Goal: Use online tool/utility: Utilize a website feature to perform a specific function

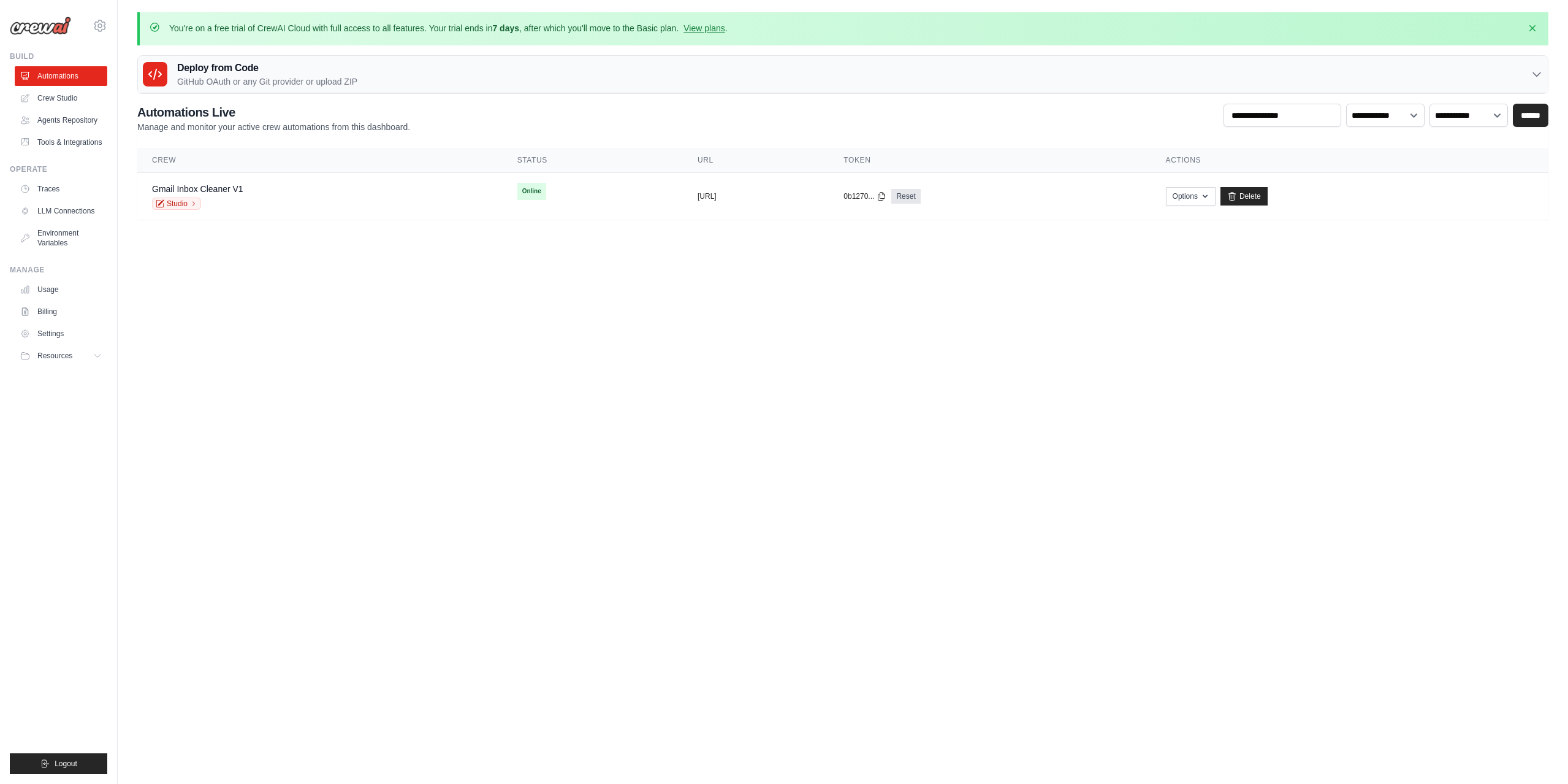
click at [488, 487] on body "vrmlnjrs@gmail.com Settings Build Automations" at bounding box center [784, 392] width 1568 height 784
click at [68, 529] on ul "Build Automations Crew Studio Agents Repository Tools & Integrations" at bounding box center [58, 413] width 98 height 722
click at [72, 118] on link "Agents Repository" at bounding box center [63, 120] width 93 height 20
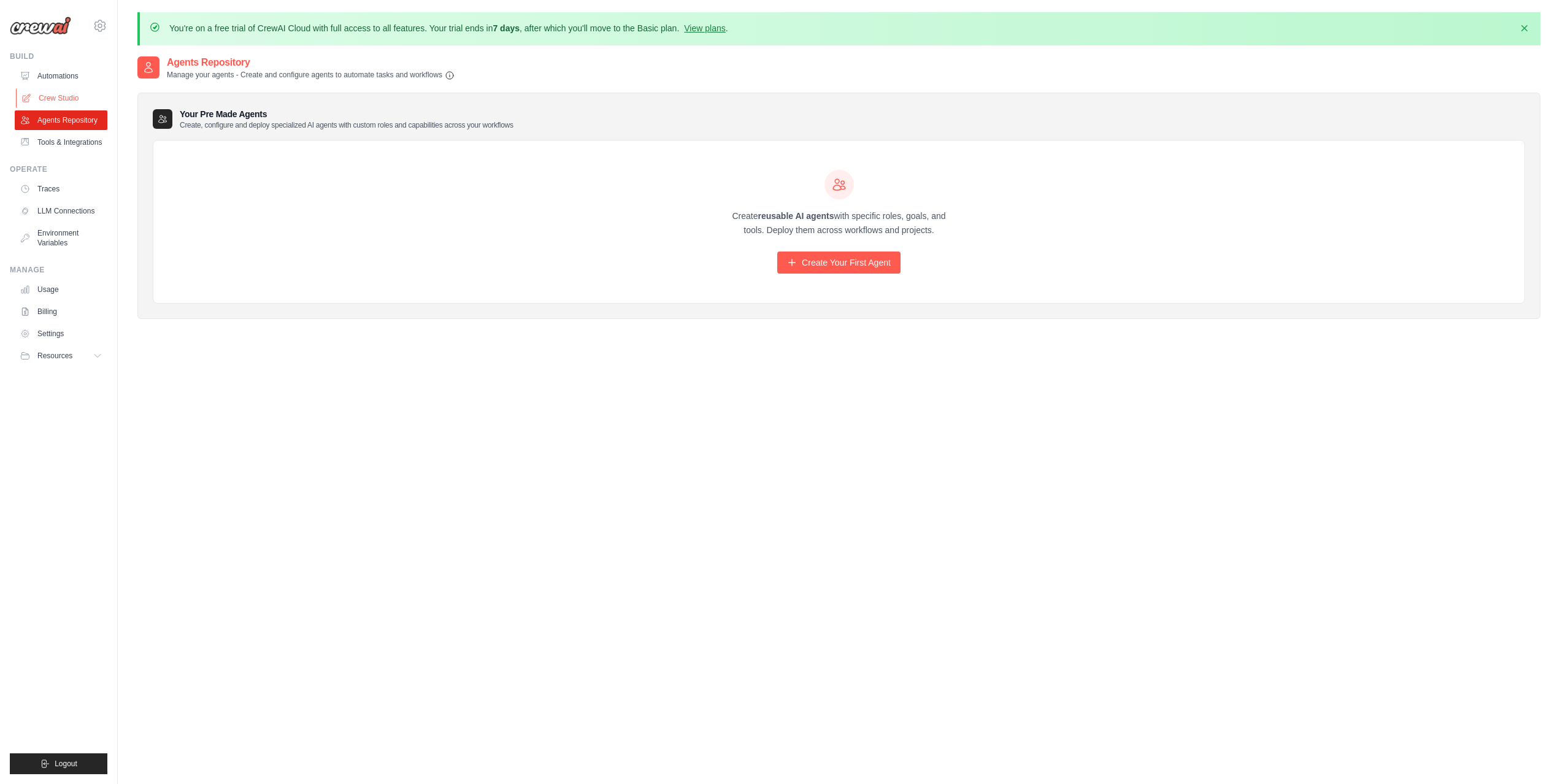
click at [47, 94] on link "Crew Studio" at bounding box center [63, 98] width 93 height 20
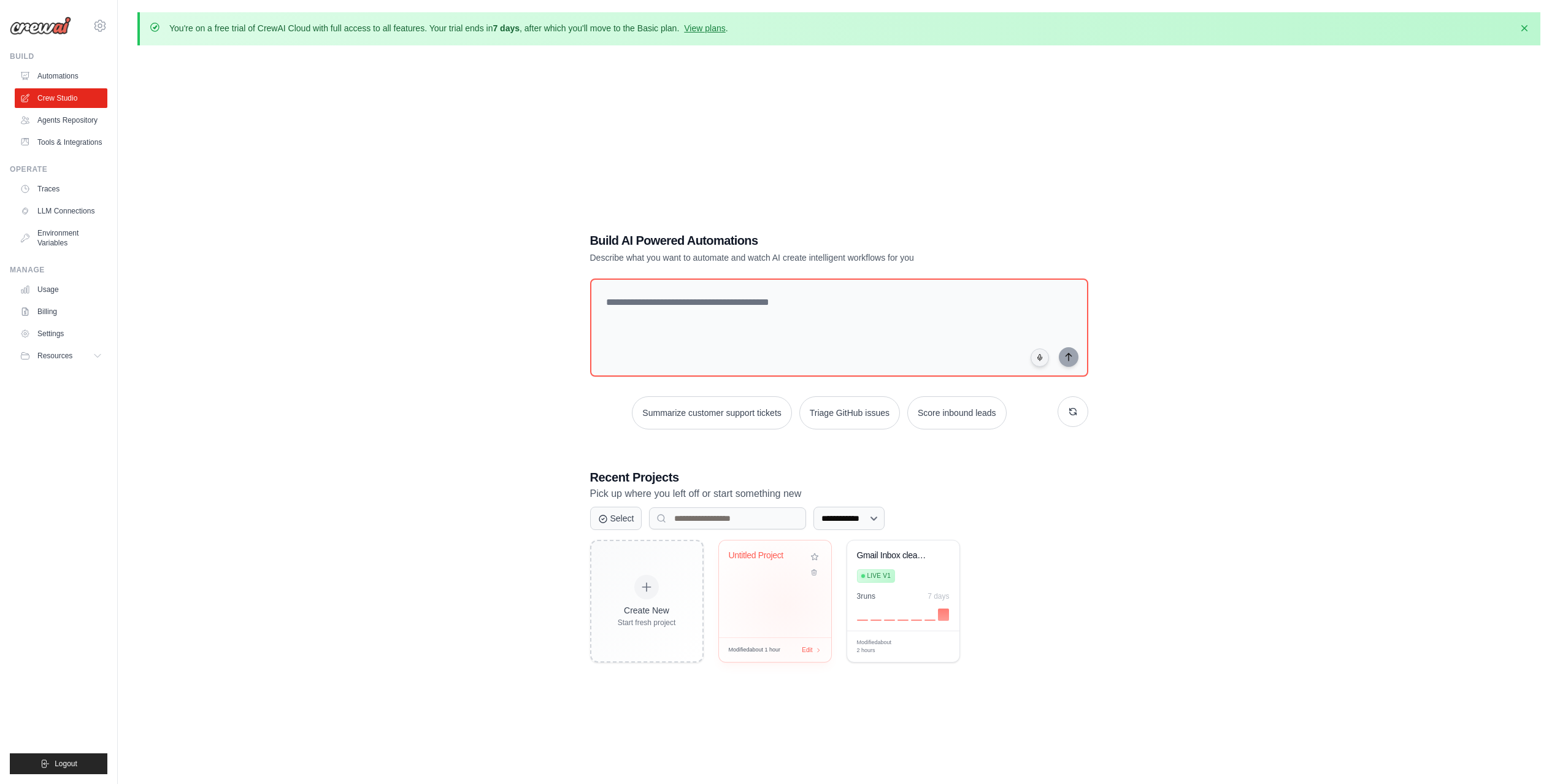
click at [785, 605] on div "Untitled Project" at bounding box center [775, 588] width 112 height 97
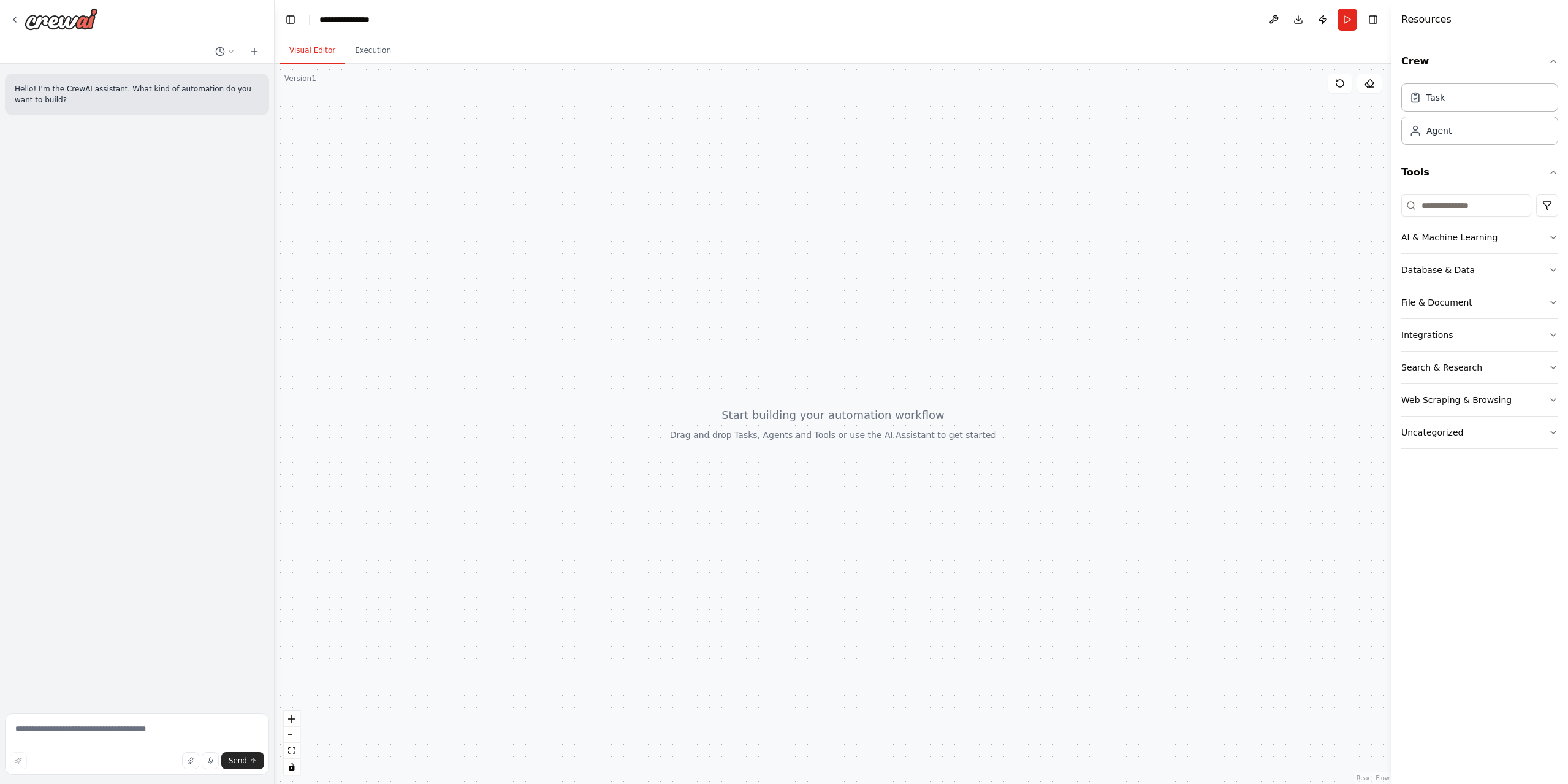
drag, startPoint x: 766, startPoint y: 268, endPoint x: 584, endPoint y: 94, distance: 251.8
click at [766, 268] on div at bounding box center [832, 423] width 1117 height 720
click at [382, 21] on div "**********" at bounding box center [357, 20] width 76 height 12
click at [323, 17] on div "**********" at bounding box center [349, 20] width 61 height 12
click at [522, 219] on div at bounding box center [832, 423] width 1117 height 720
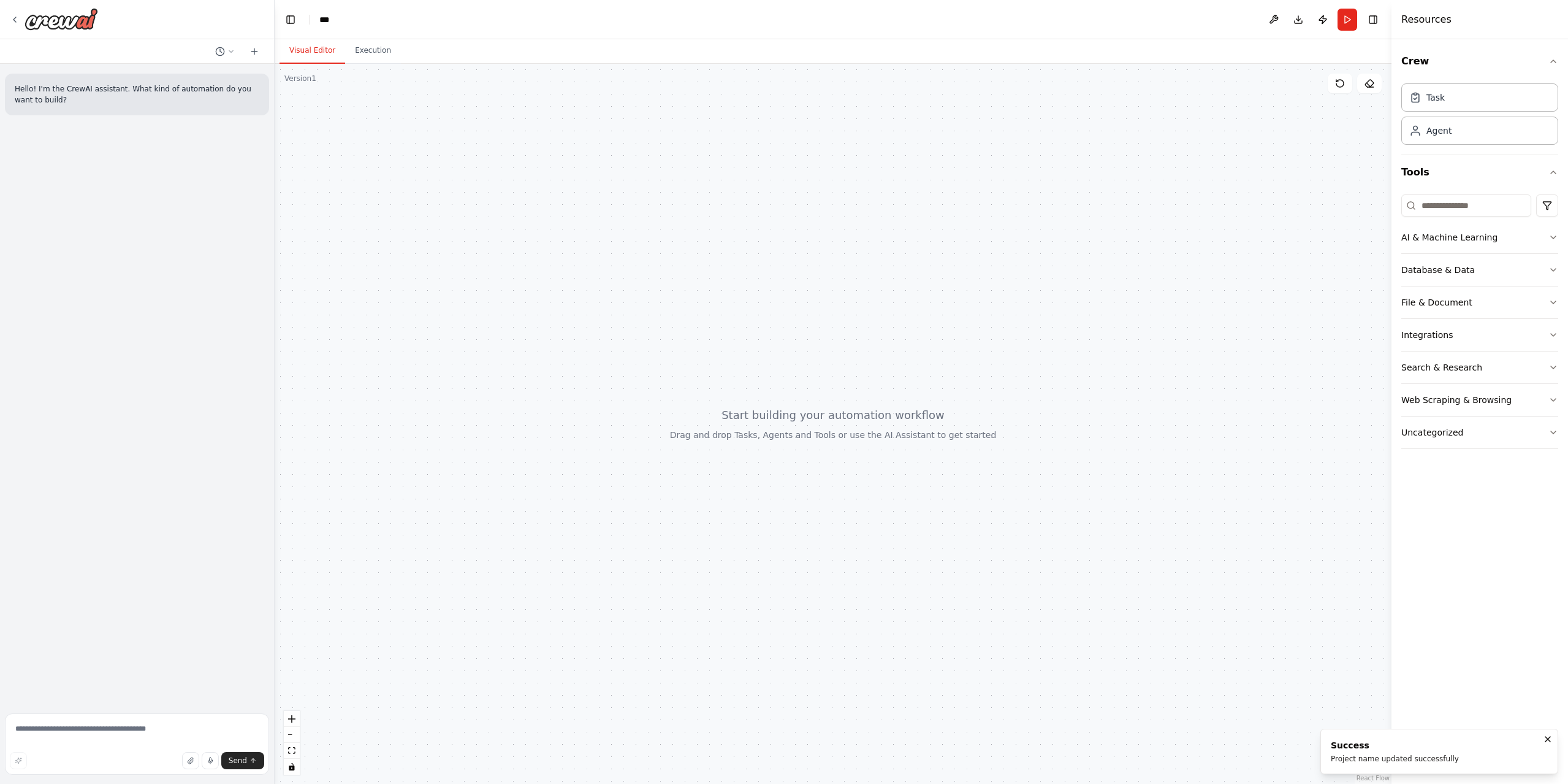
click at [332, 20] on header "Toggle Left Sidebar Studio *** Download Publish Run Toggle Right Sidebar" at bounding box center [832, 20] width 1117 height 39
click at [328, 22] on div "***" at bounding box center [325, 20] width 12 height 12
click at [500, 298] on div at bounding box center [832, 423] width 1117 height 720
click at [52, 735] on textarea at bounding box center [137, 743] width 264 height 61
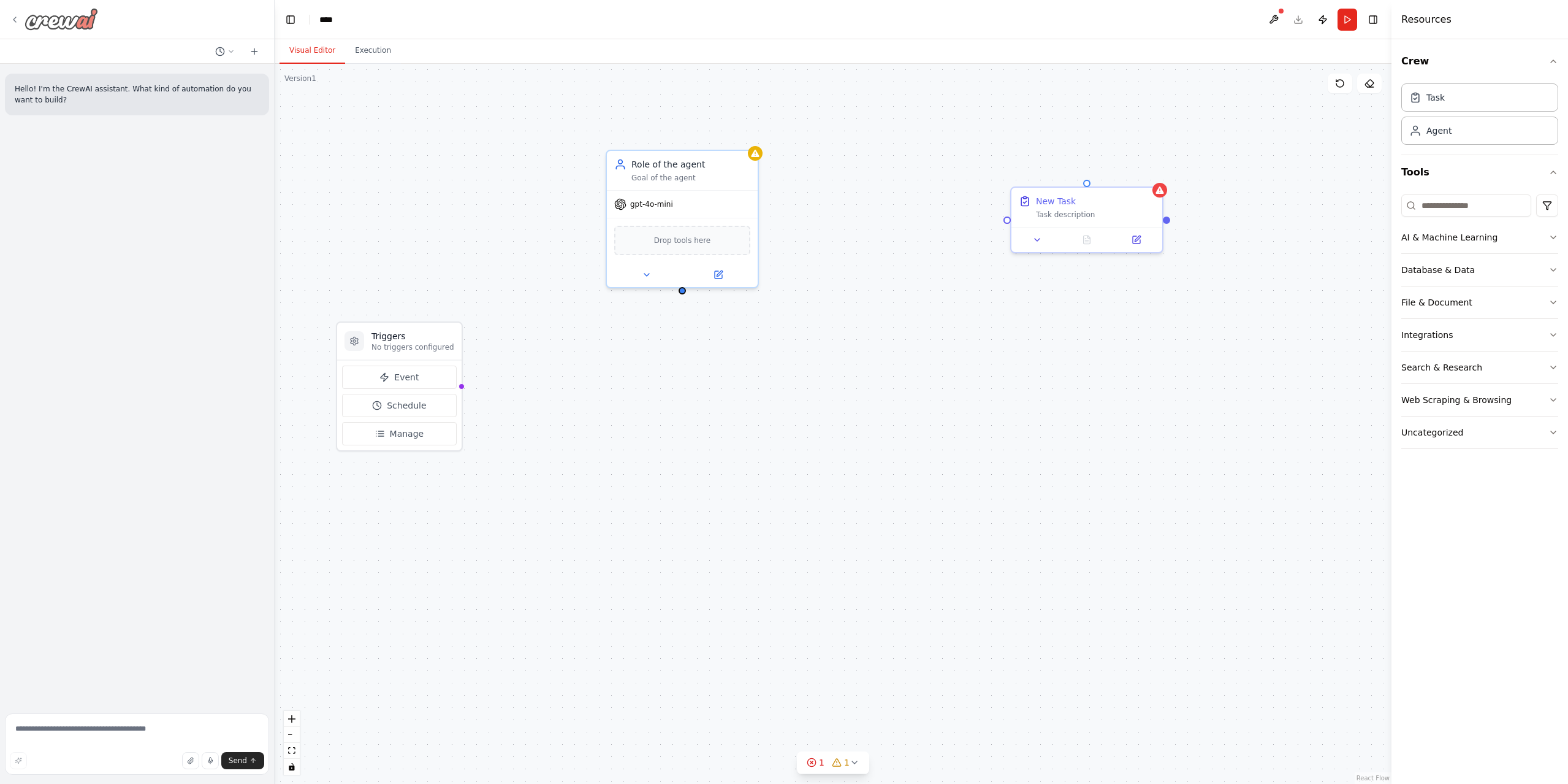
click at [16, 14] on div at bounding box center [53, 19] width 88 height 22
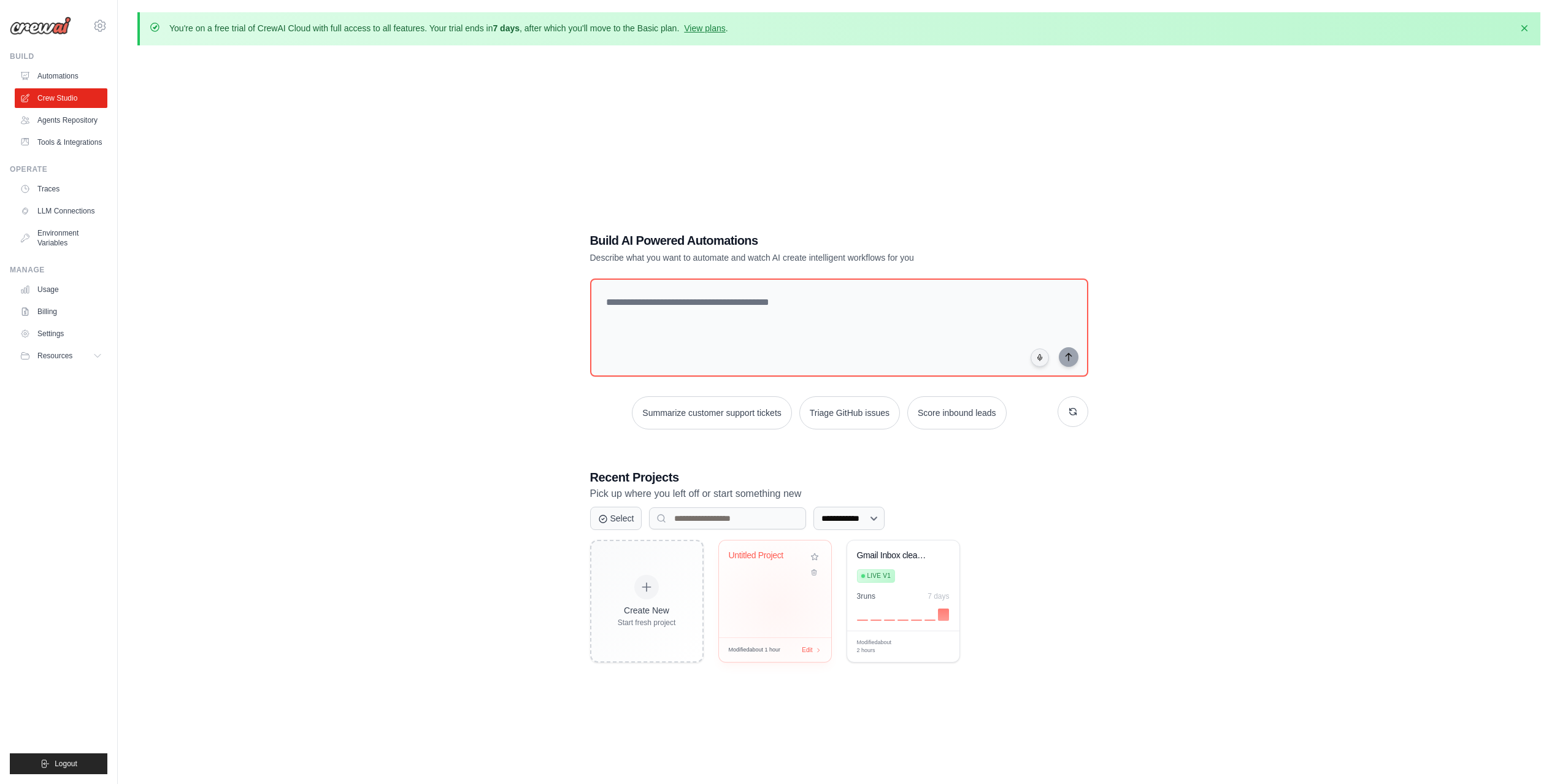
click at [778, 606] on div "Untitled Project" at bounding box center [775, 588] width 112 height 97
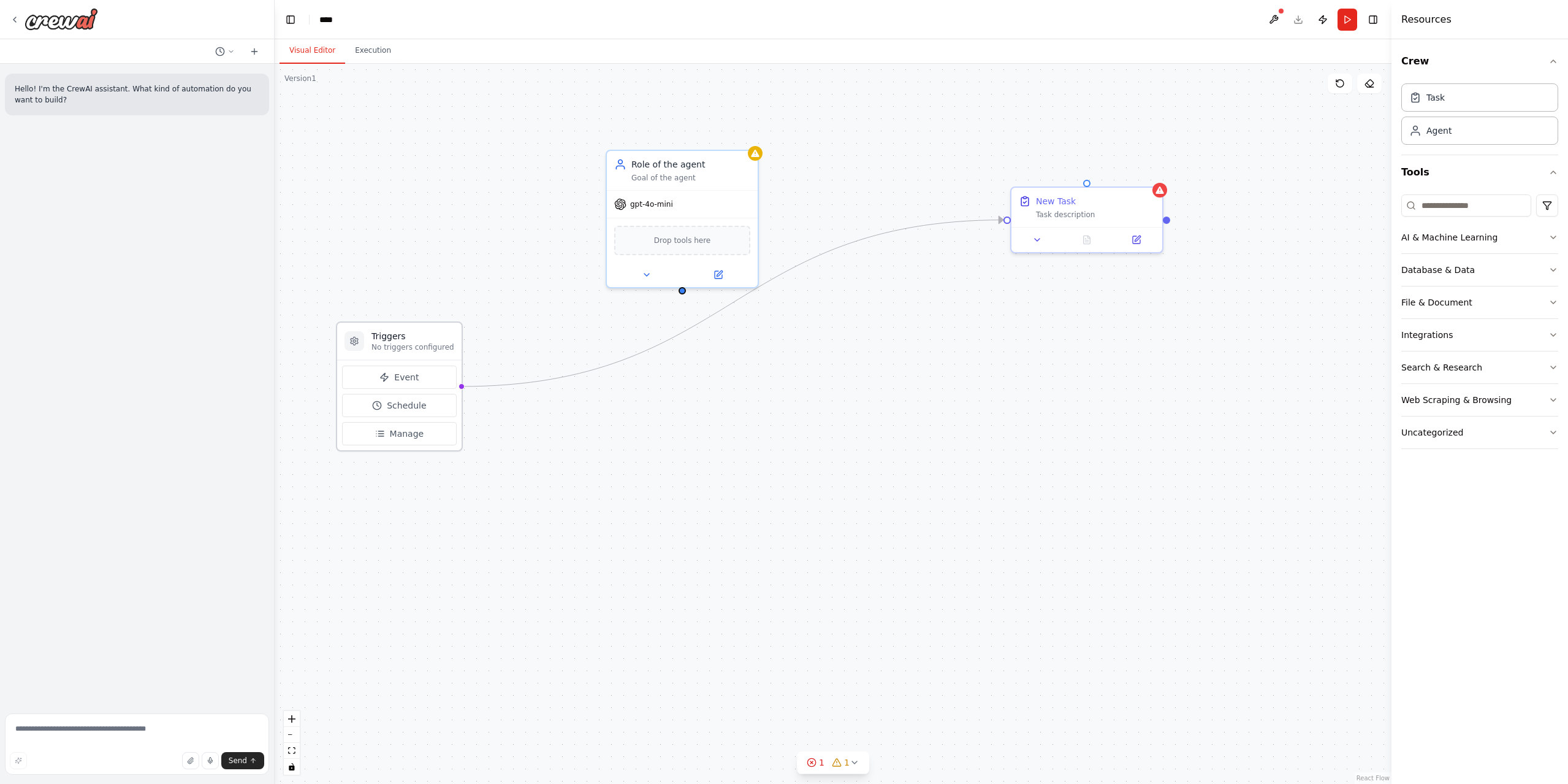
click at [446, 353] on div "Triggers No triggers configured" at bounding box center [399, 341] width 124 height 38
drag, startPoint x: 445, startPoint y: 347, endPoint x: 406, endPoint y: 347, distance: 39.0
click at [406, 347] on p "No triggers configured" at bounding box center [412, 347] width 83 height 9
click at [713, 182] on div "Role of the agent Goal of the agent" at bounding box center [682, 168] width 151 height 39
click at [746, 139] on icon at bounding box center [748, 136] width 8 height 8
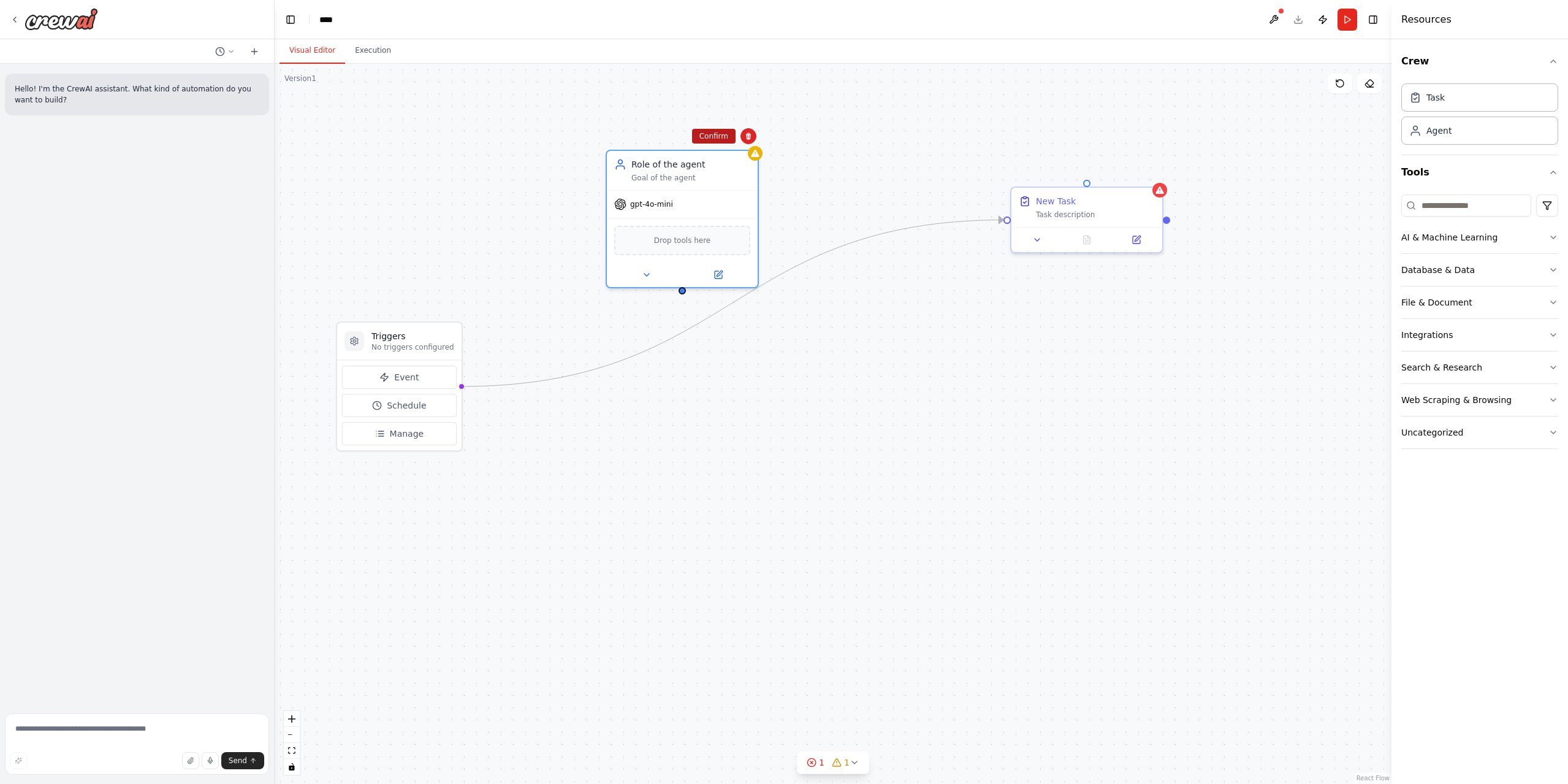
click at [714, 140] on button "Confirm" at bounding box center [713, 136] width 44 height 15
click at [1147, 199] on div "New Task" at bounding box center [1095, 198] width 119 height 12
click at [1156, 172] on icon at bounding box center [1153, 174] width 8 height 8
drag, startPoint x: 1123, startPoint y: 172, endPoint x: 874, endPoint y: 278, distance: 270.6
click at [1123, 172] on button "Confirm" at bounding box center [1118, 173] width 44 height 15
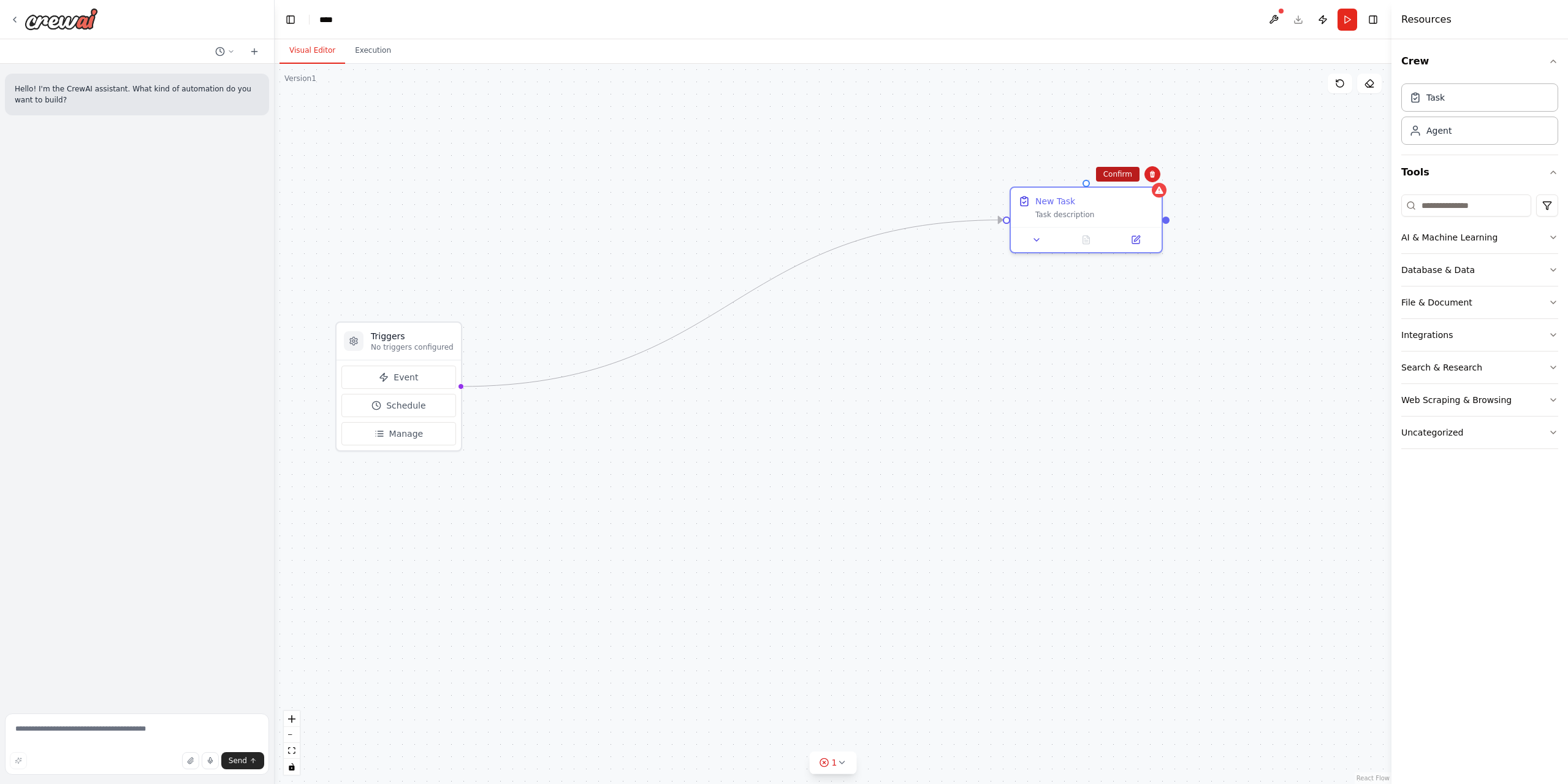
click at [1110, 175] on button "Confirm" at bounding box center [1117, 173] width 44 height 15
click at [102, 710] on form "Send" at bounding box center [137, 746] width 274 height 75
click at [102, 721] on textarea at bounding box center [137, 743] width 264 height 61
click at [106, 739] on textarea at bounding box center [137, 743] width 264 height 61
click at [132, 721] on textarea at bounding box center [137, 743] width 264 height 61
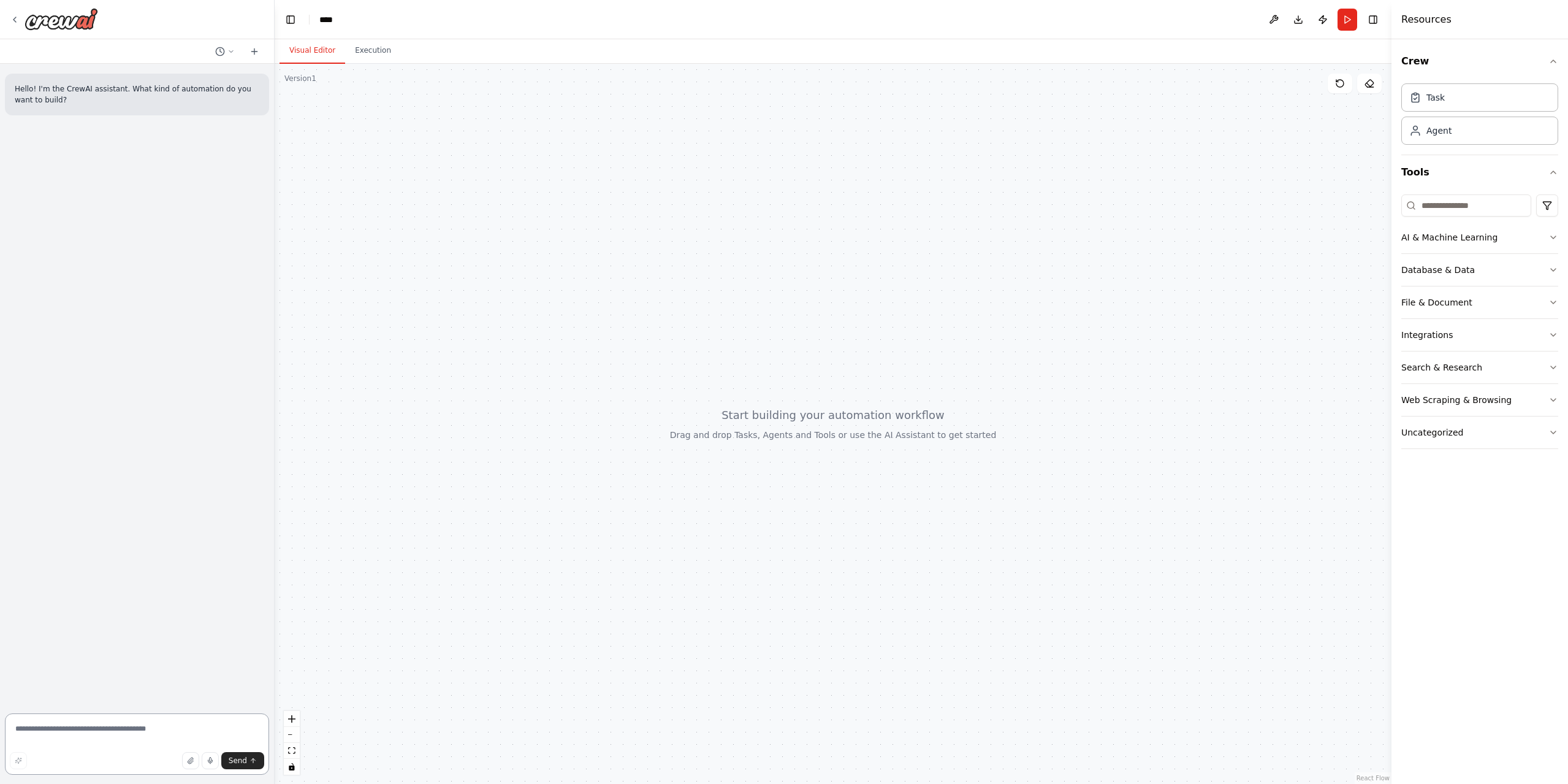
click at [102, 737] on textarea at bounding box center [137, 743] width 264 height 61
click at [327, 21] on div "****" at bounding box center [326, 20] width 15 height 12
click at [331, 22] on div "****" at bounding box center [364, 20] width 92 height 12
click at [653, 165] on div at bounding box center [832, 423] width 1117 height 720
click at [123, 449] on div "Hello! I'm the CrewAI assistant. What kind of automation do you want to build?" at bounding box center [137, 385] width 274 height 644
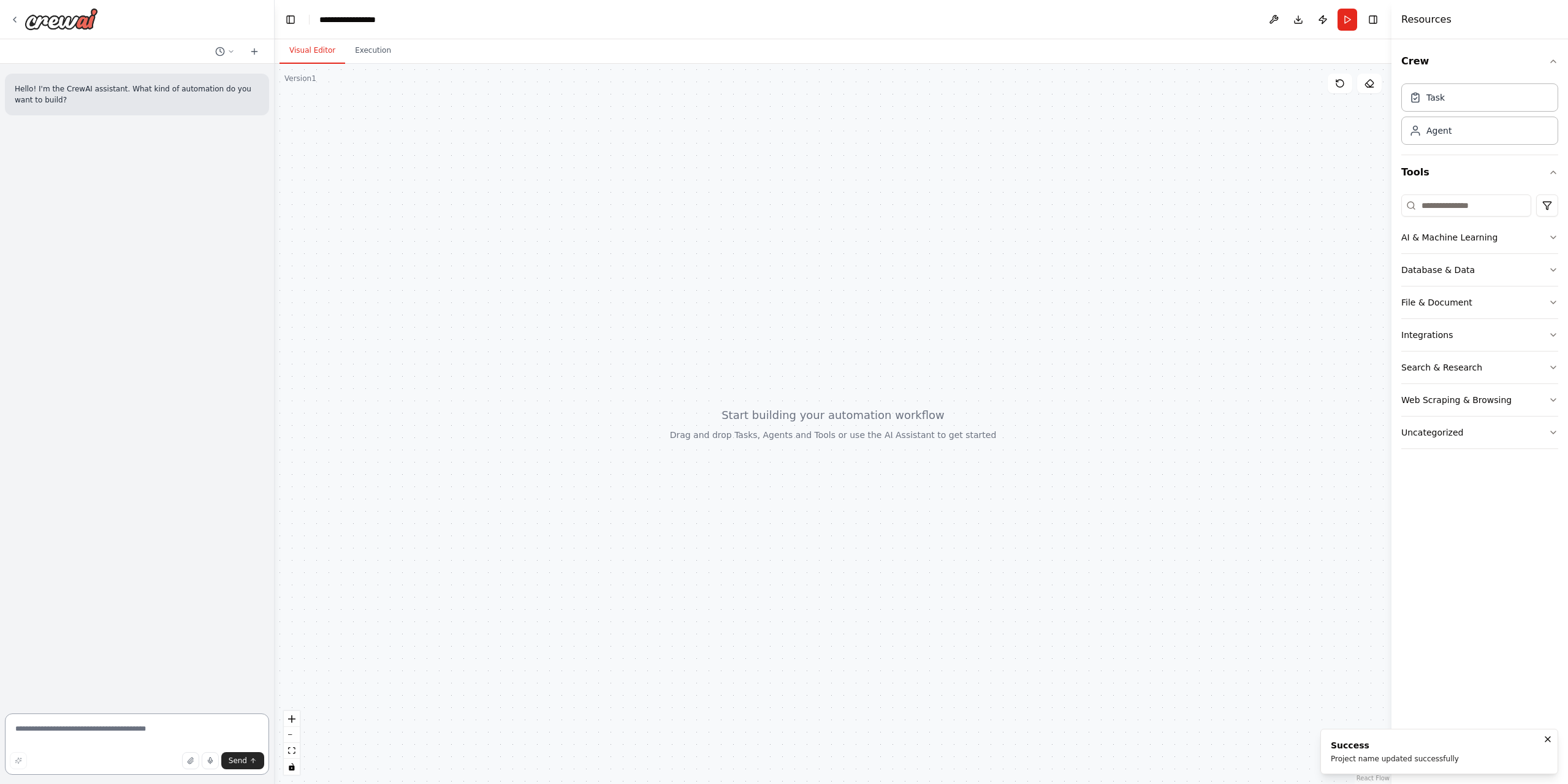
click at [82, 733] on textarea at bounding box center [137, 743] width 264 height 61
click at [1042, 413] on div at bounding box center [832, 423] width 1117 height 720
click at [58, 753] on div "Send" at bounding box center [136, 761] width 255 height 17
click at [58, 741] on textarea at bounding box center [137, 743] width 264 height 61
click at [77, 739] on textarea at bounding box center [137, 743] width 264 height 61
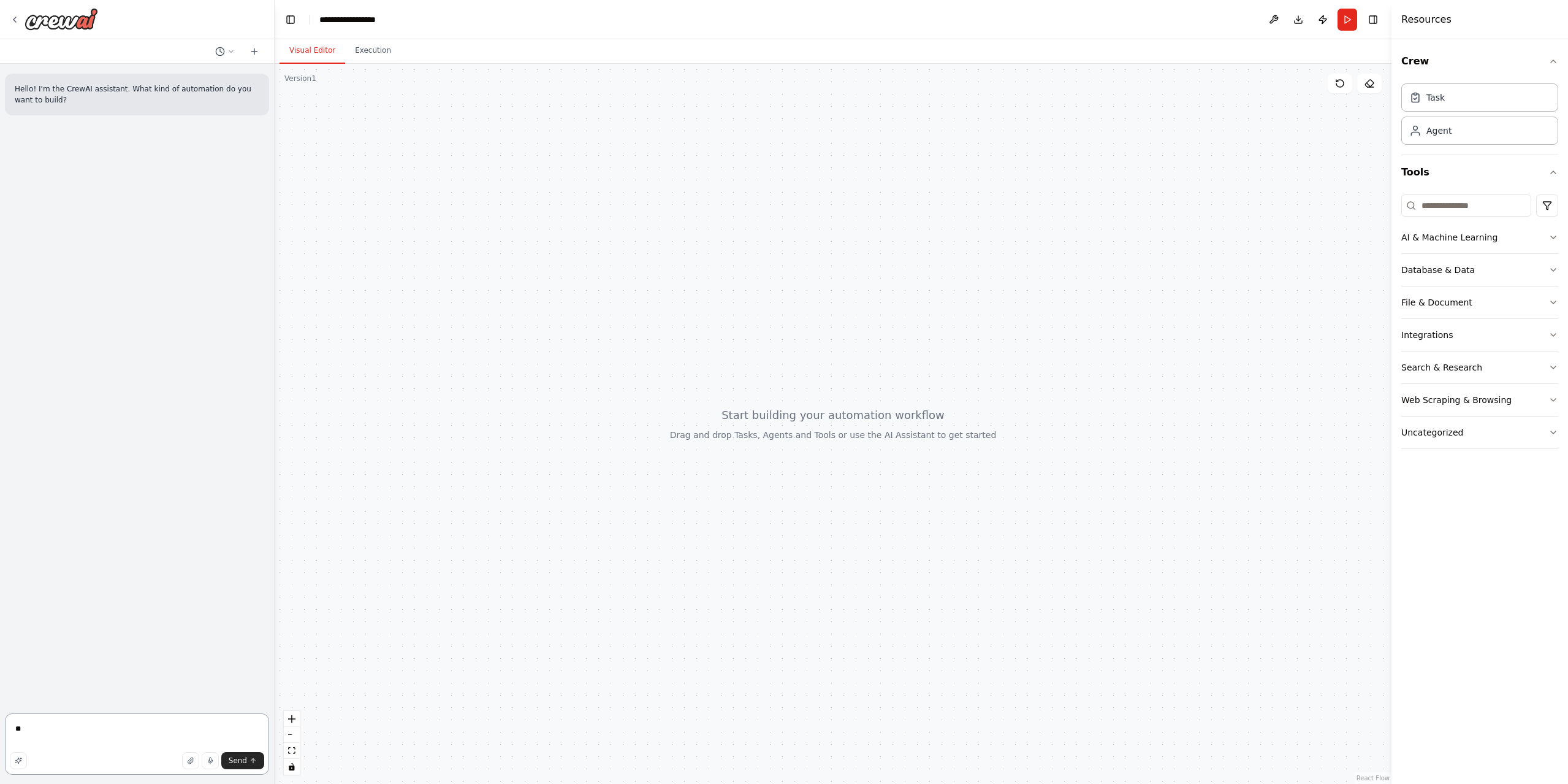
type textarea "*"
click at [1551, 236] on icon "button" at bounding box center [1553, 237] width 9 height 9
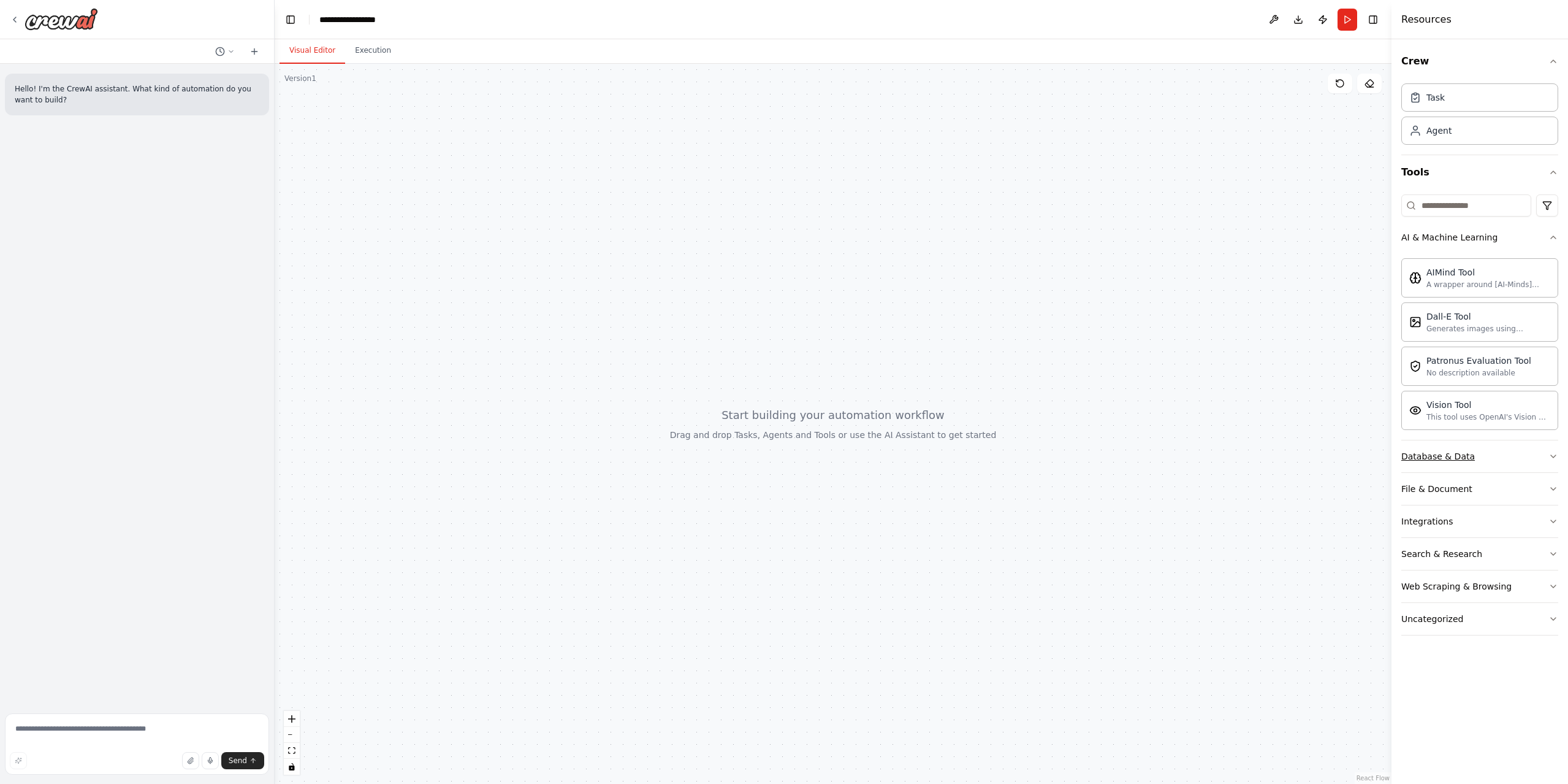
click at [1549, 462] on button "Database & Data" at bounding box center [1479, 455] width 157 height 32
click at [1487, 634] on button "File & Document" at bounding box center [1479, 630] width 157 height 32
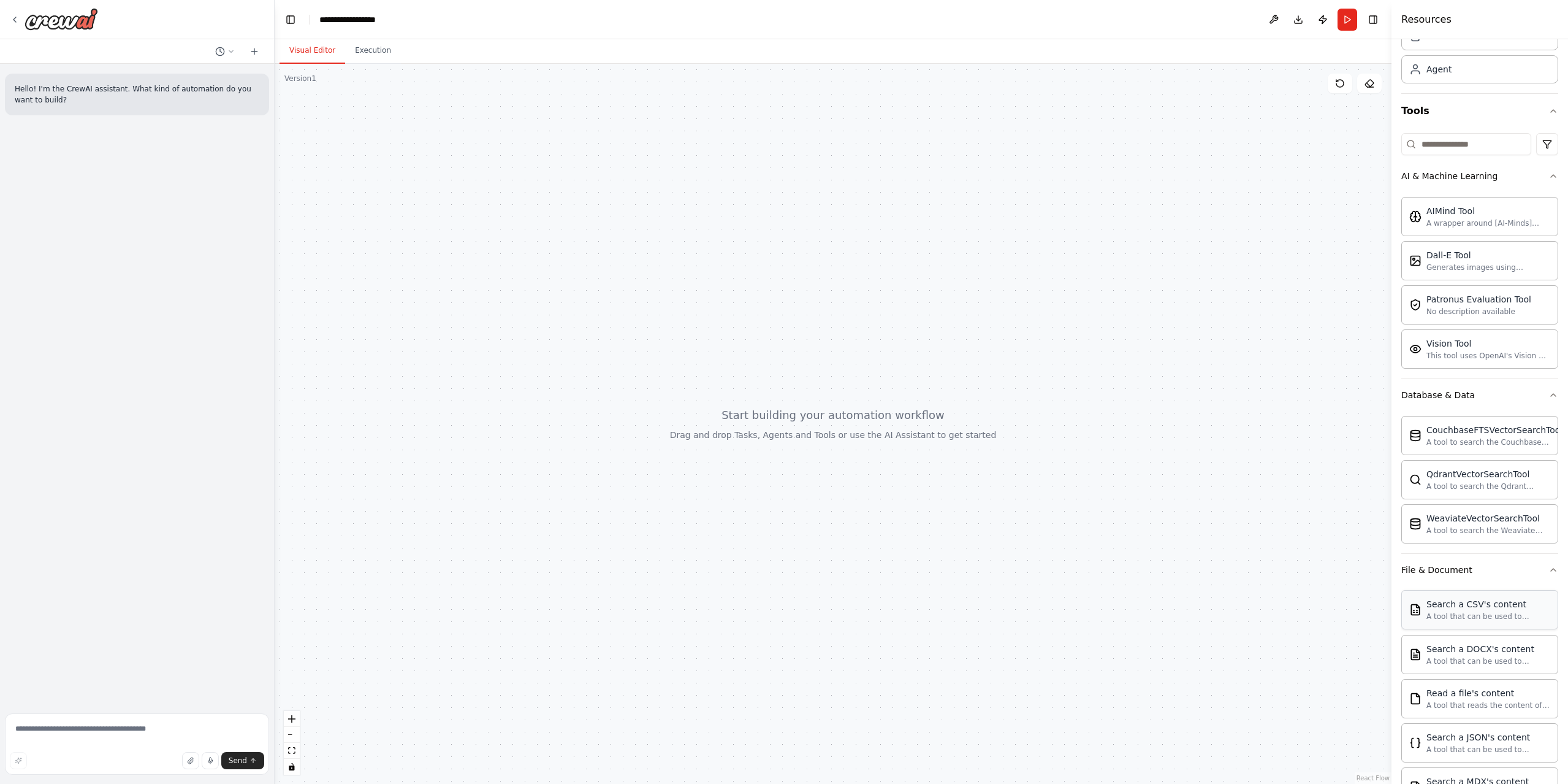
scroll to position [123, 0]
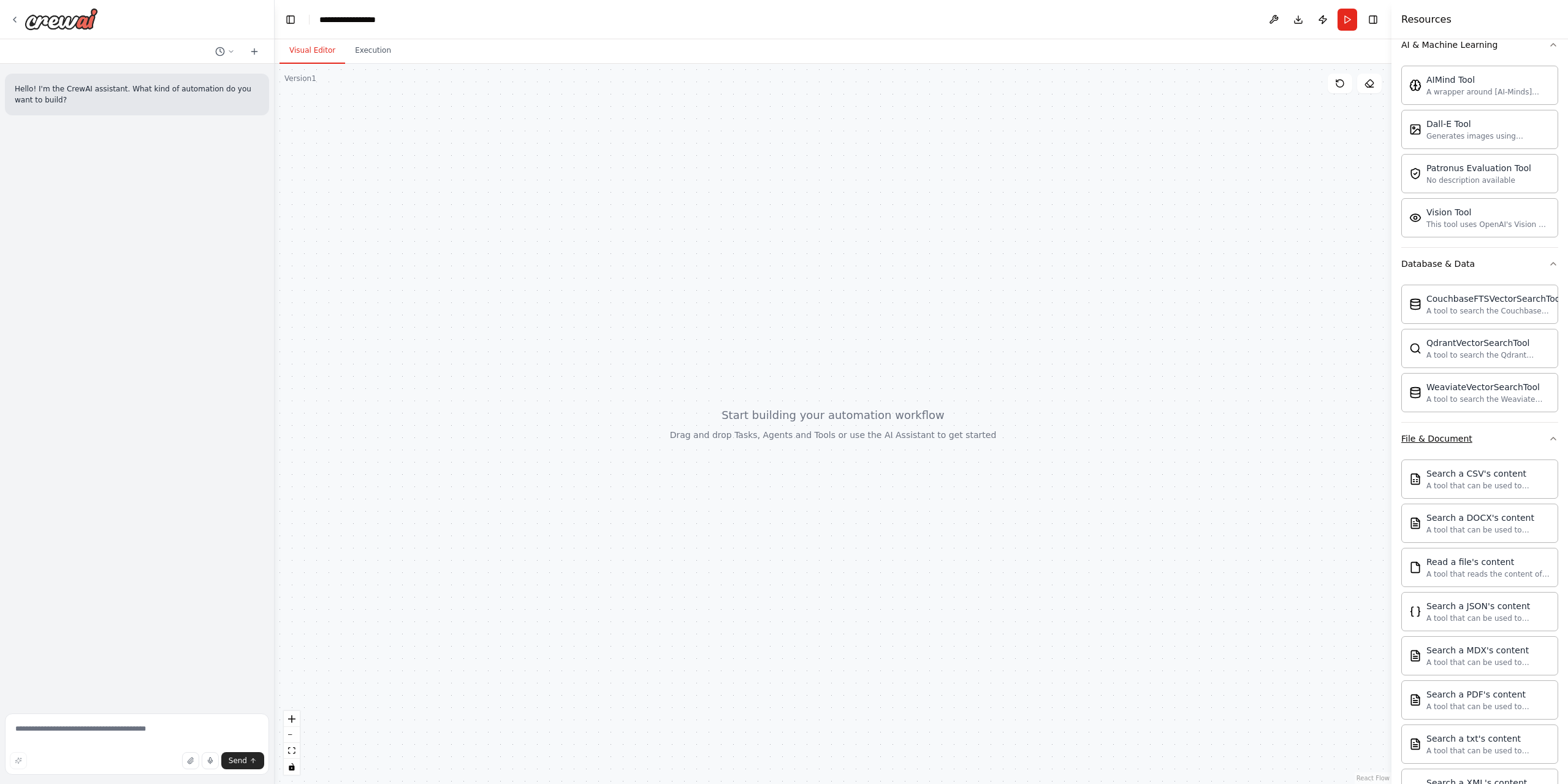
click at [1532, 435] on button "File & Document" at bounding box center [1479, 438] width 157 height 32
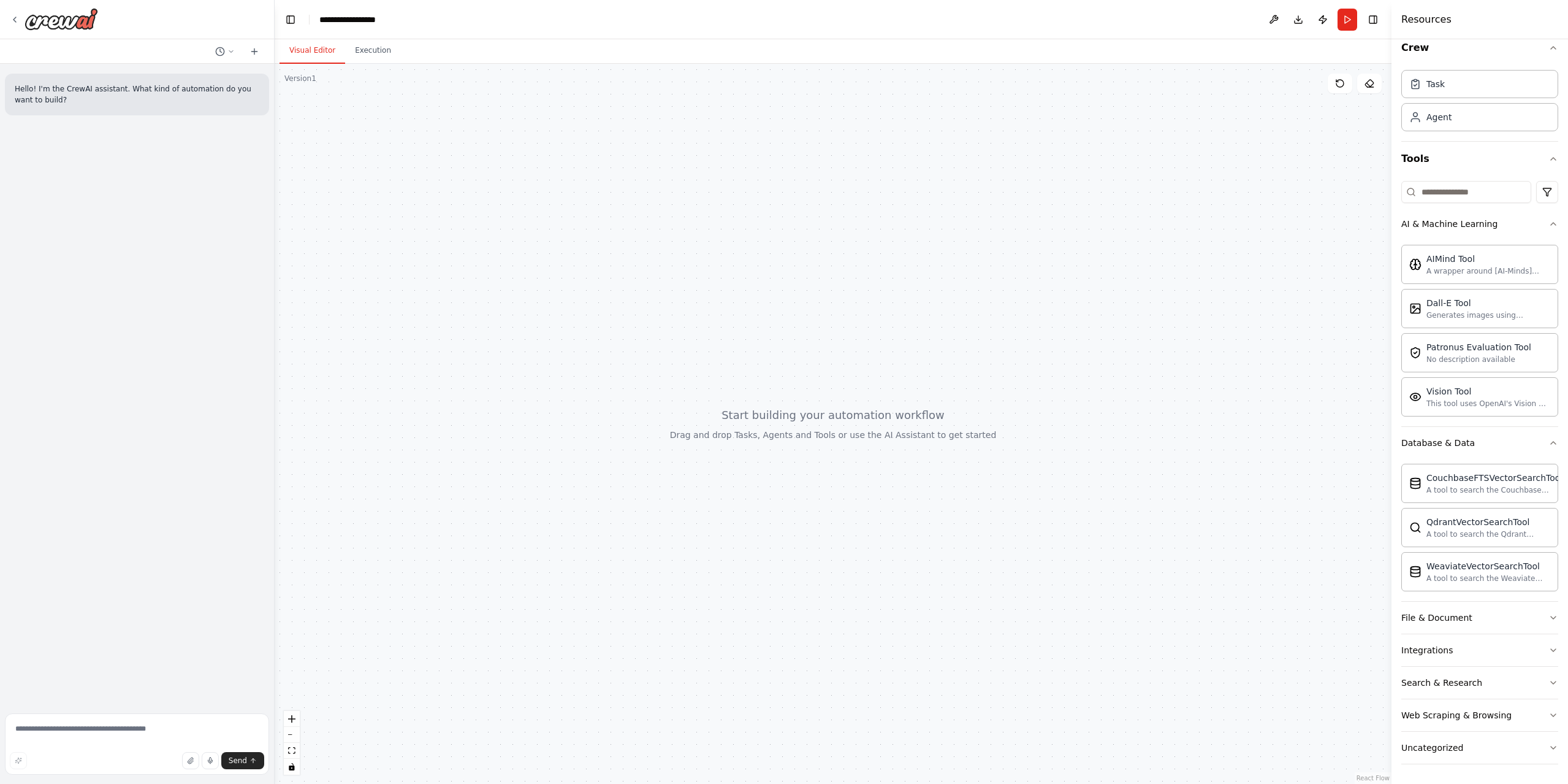
scroll to position [14, 0]
click at [1538, 223] on button "AI & Machine Learning" at bounding box center [1479, 223] width 157 height 32
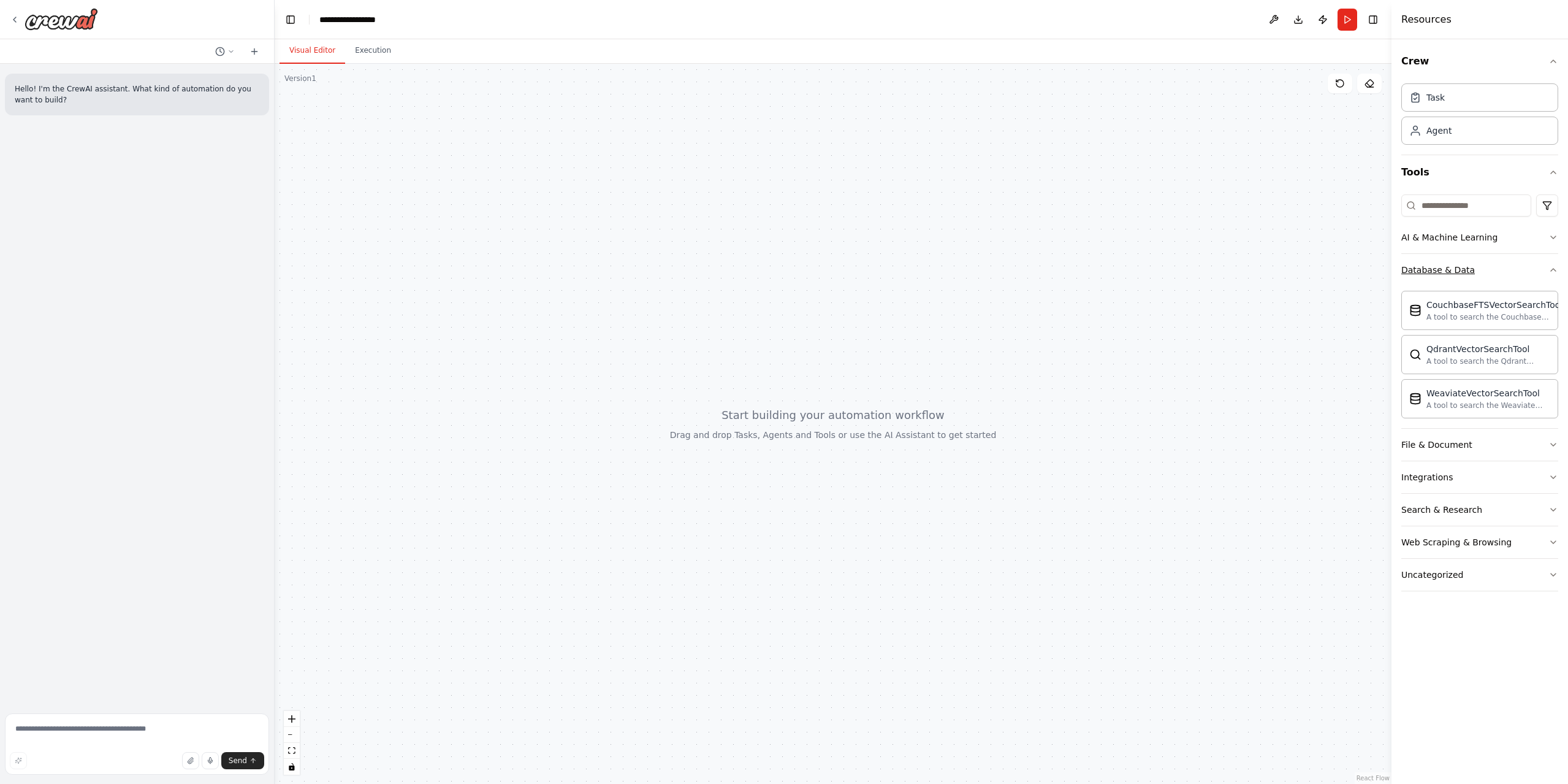
click at [1531, 267] on button "Database & Data" at bounding box center [1479, 269] width 157 height 32
drag, startPoint x: 868, startPoint y: 666, endPoint x: 437, endPoint y: 750, distance: 439.1
click at [867, 668] on div at bounding box center [832, 423] width 1117 height 720
click at [81, 744] on textarea at bounding box center [137, 743] width 264 height 61
click at [122, 733] on textarea at bounding box center [137, 743] width 264 height 61
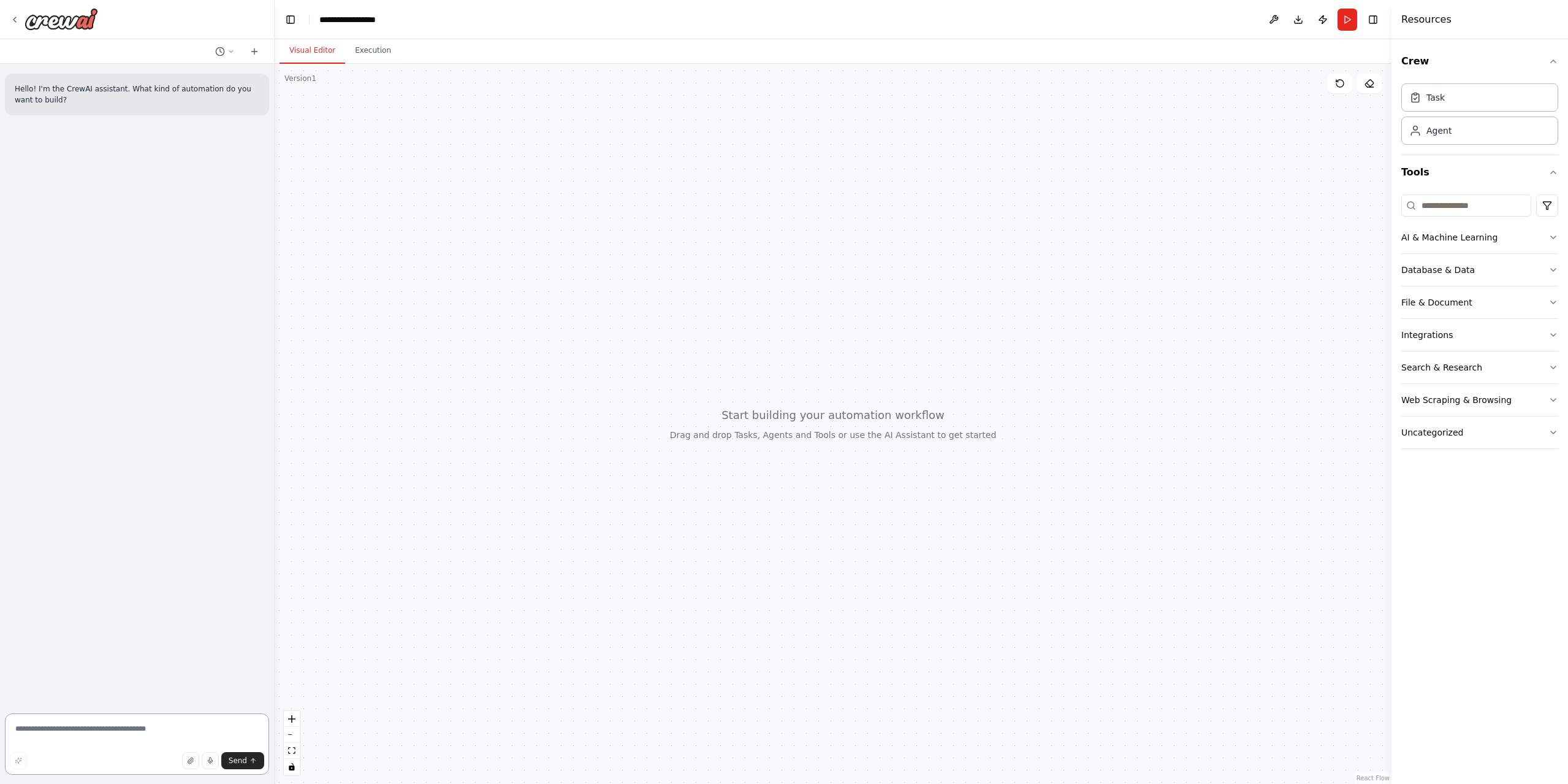
paste textarea "**********"
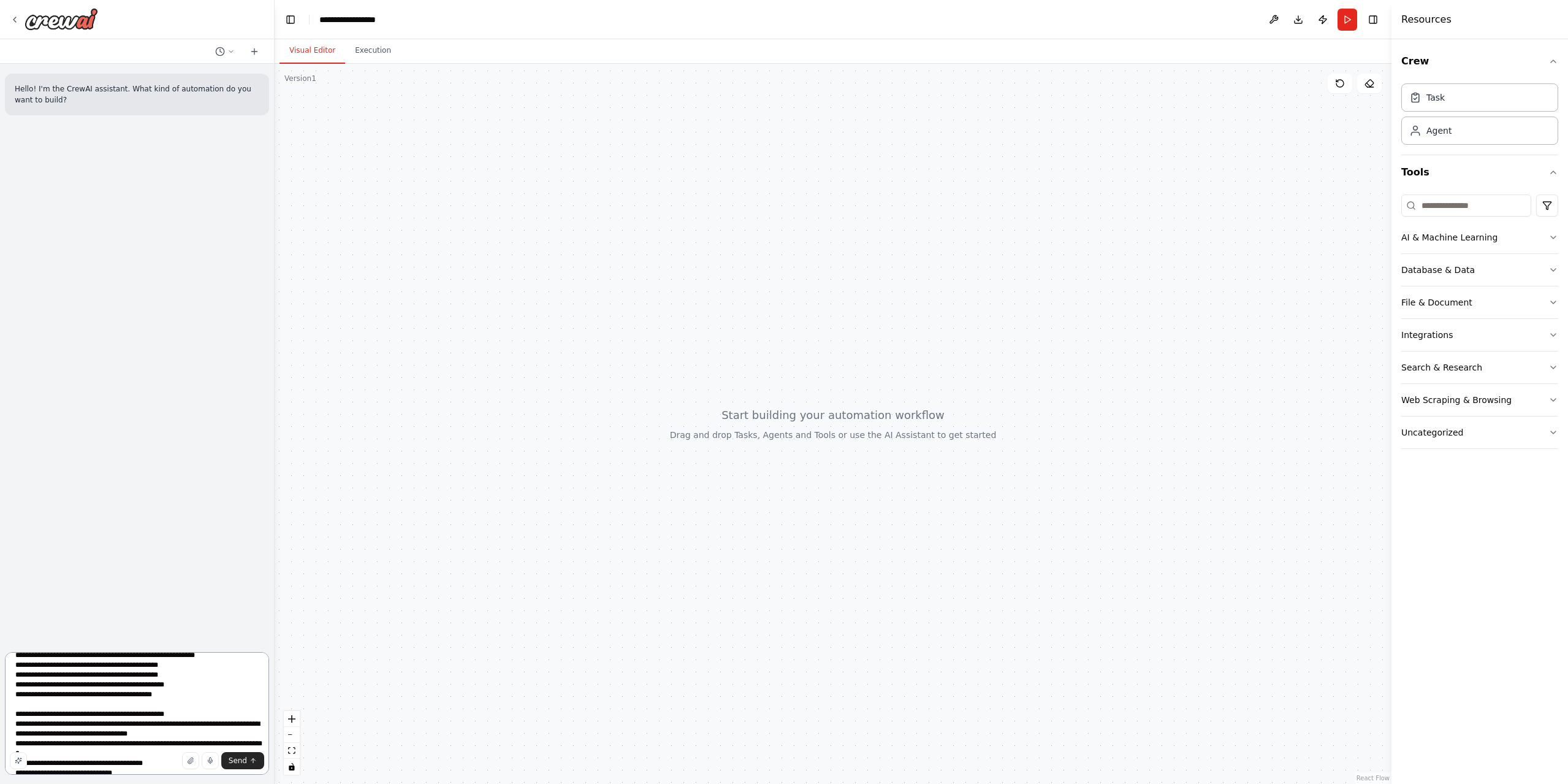
scroll to position [1875, 0]
type textarea "**********"
click at [244, 757] on span "Send" at bounding box center [237, 760] width 18 height 9
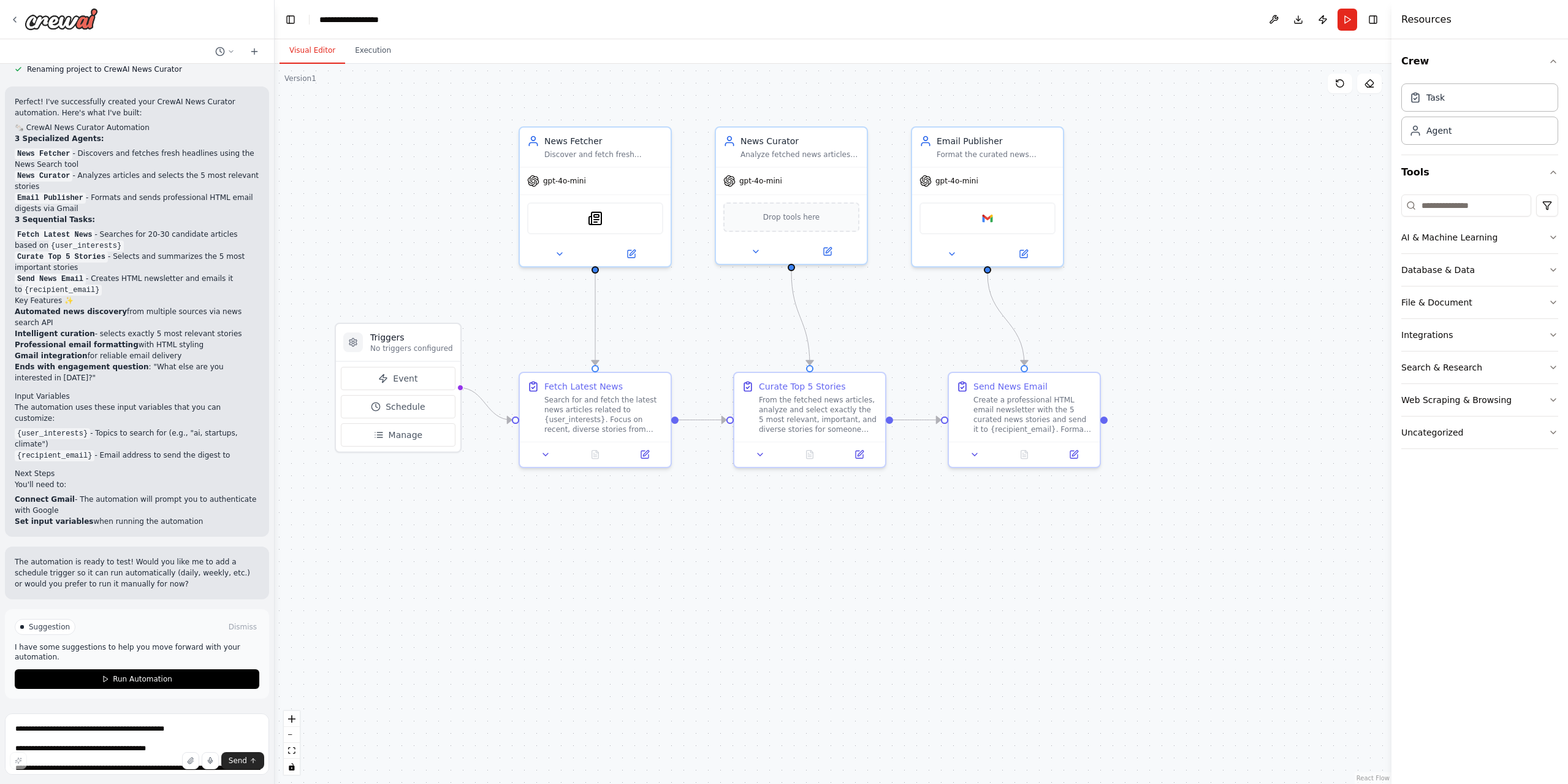
scroll to position [3849, 0]
click at [978, 220] on div "Google gmail" at bounding box center [987, 215] width 136 height 32
click at [1012, 184] on div "gpt-4o-mini" at bounding box center [988, 178] width 151 height 27
click at [1002, 154] on div "Format the curated news stories into a professional HTML email digest and send …" at bounding box center [995, 152] width 119 height 9
click at [955, 136] on div "Email Publisher" at bounding box center [995, 138] width 119 height 12
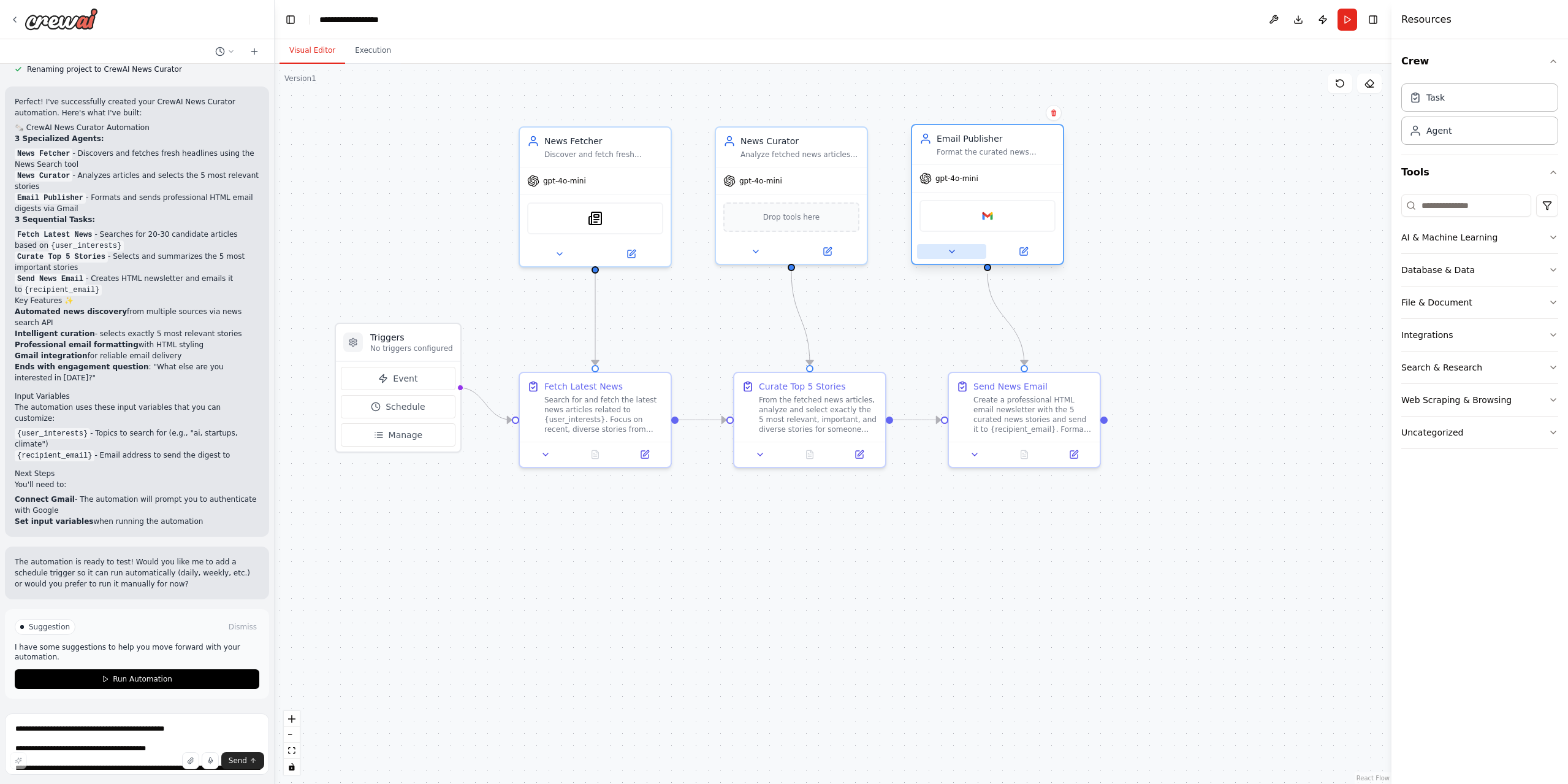
click at [944, 253] on button at bounding box center [952, 251] width 69 height 15
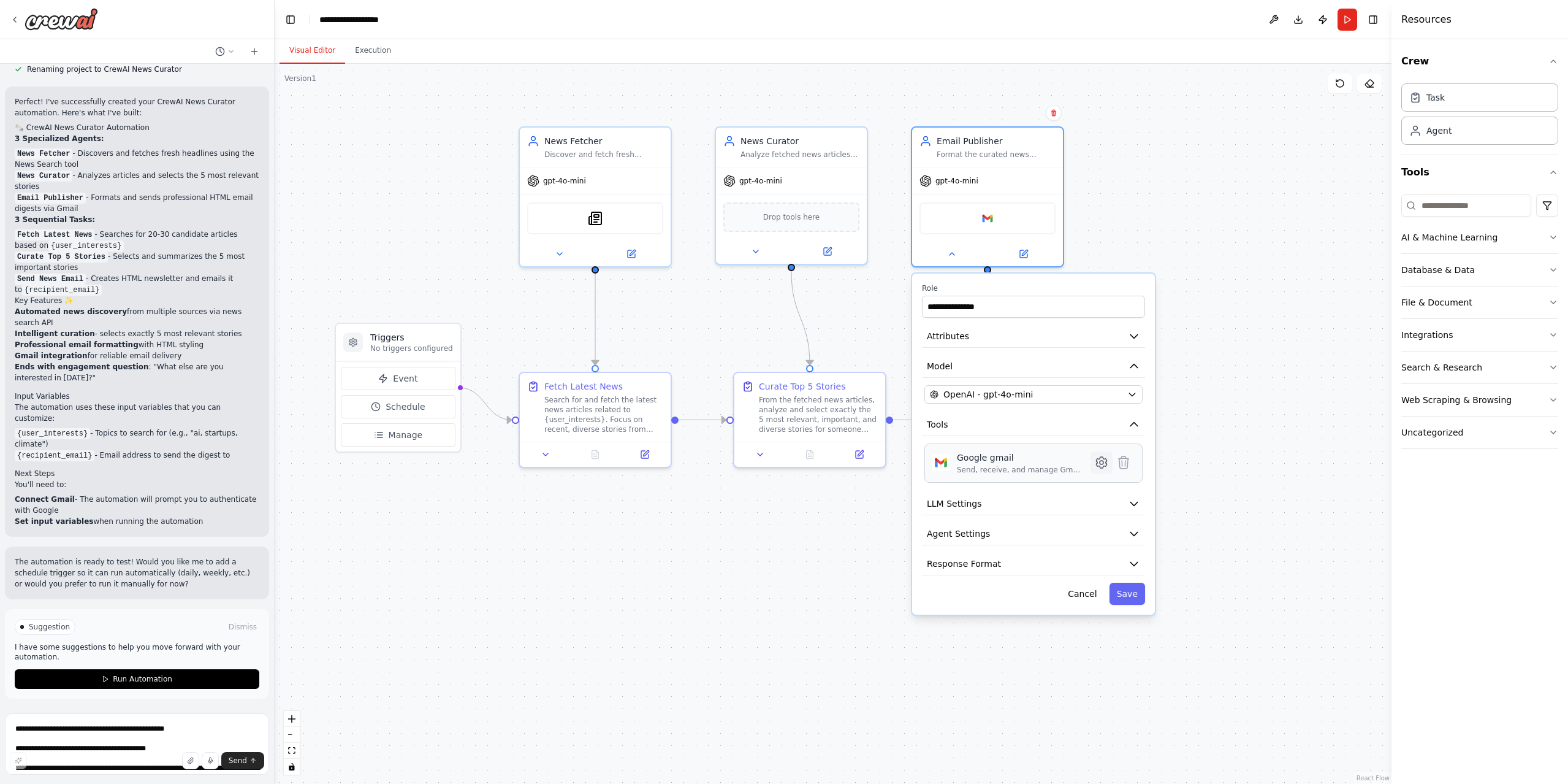
click at [1102, 466] on icon at bounding box center [1101, 462] width 10 height 11
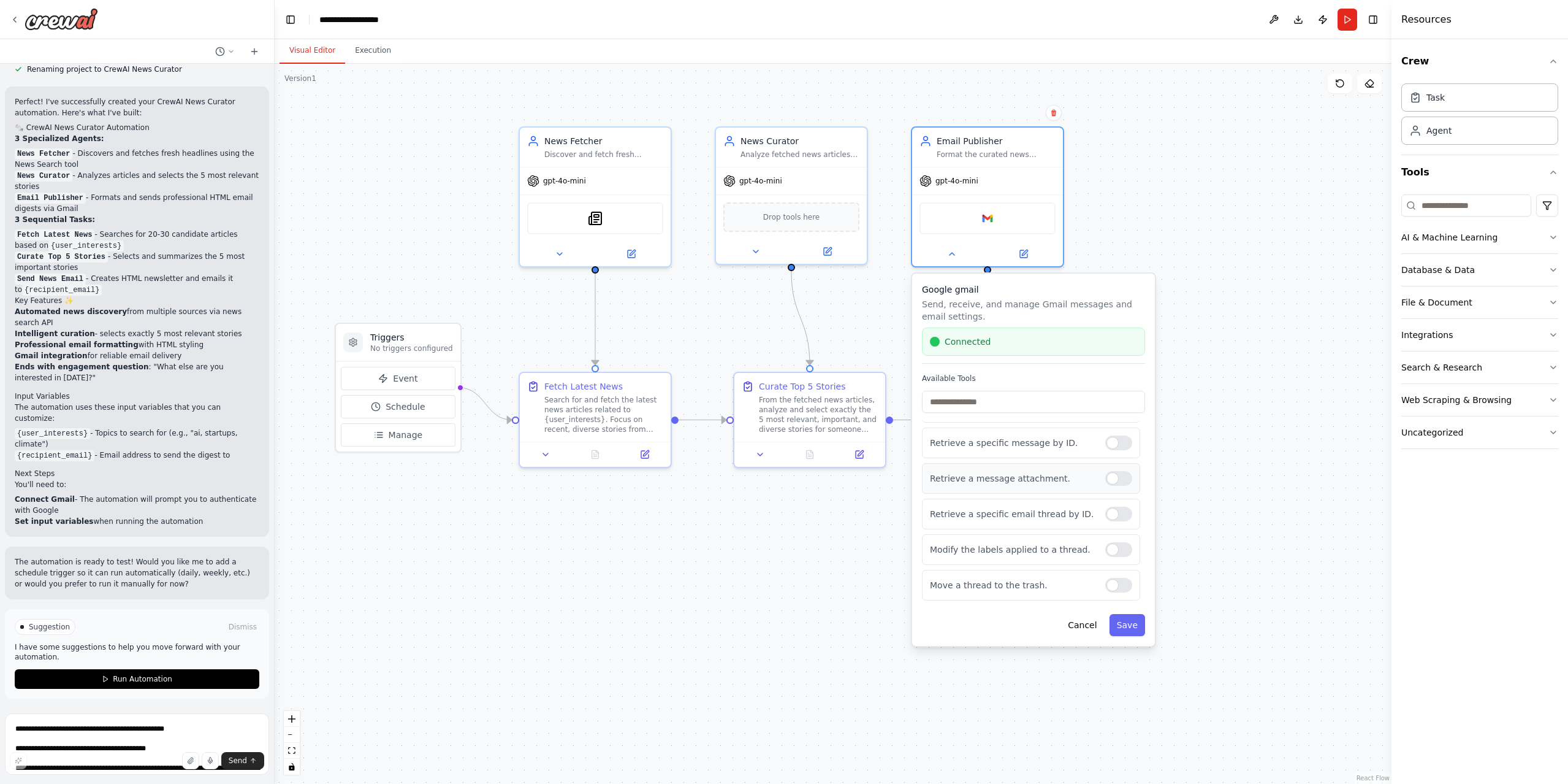
scroll to position [166, 0]
click at [1096, 627] on button "Cancel" at bounding box center [1082, 625] width 44 height 22
click at [1093, 631] on div "Google gmail Send, receive, and manage Gmail messages and email settings. Conne…" at bounding box center [1033, 460] width 243 height 372
click at [1089, 627] on button "Cancel" at bounding box center [1082, 625] width 44 height 22
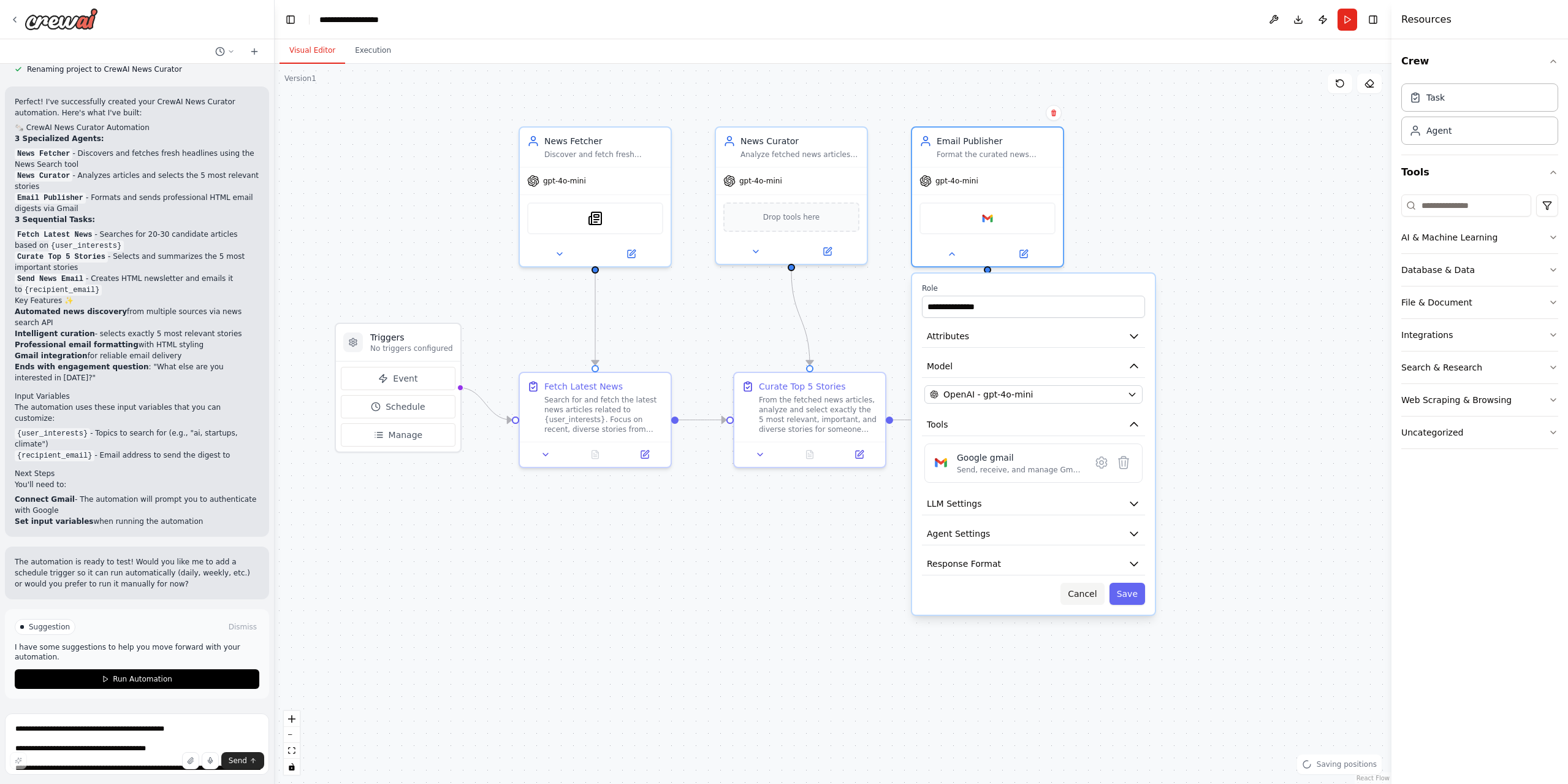
click at [1087, 600] on button "Cancel" at bounding box center [1082, 594] width 44 height 22
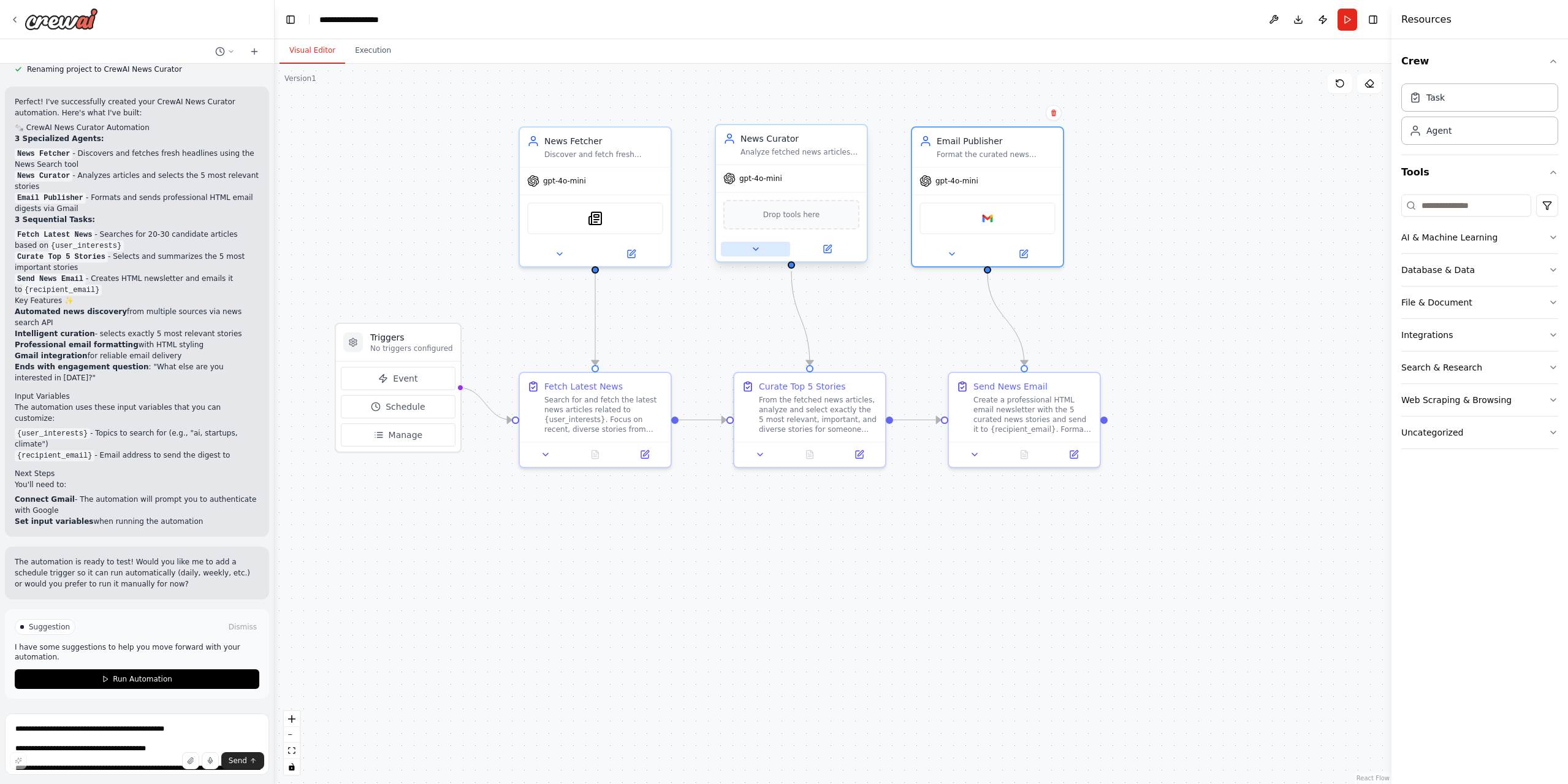
click at [758, 257] on div at bounding box center [791, 249] width 151 height 25
click at [758, 246] on icon at bounding box center [755, 249] width 9 height 9
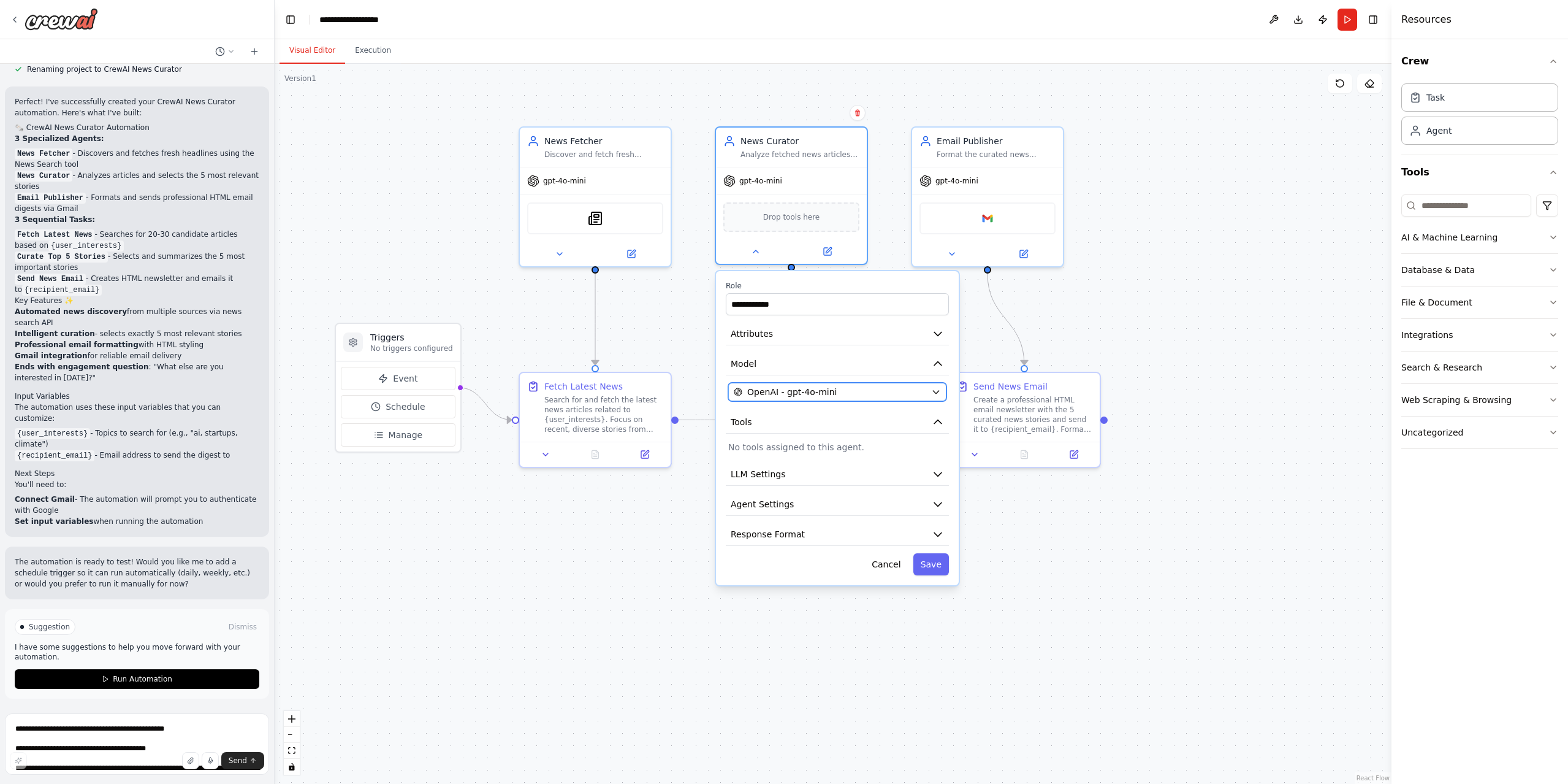
click at [936, 392] on icon "button" at bounding box center [935, 392] width 5 height 3
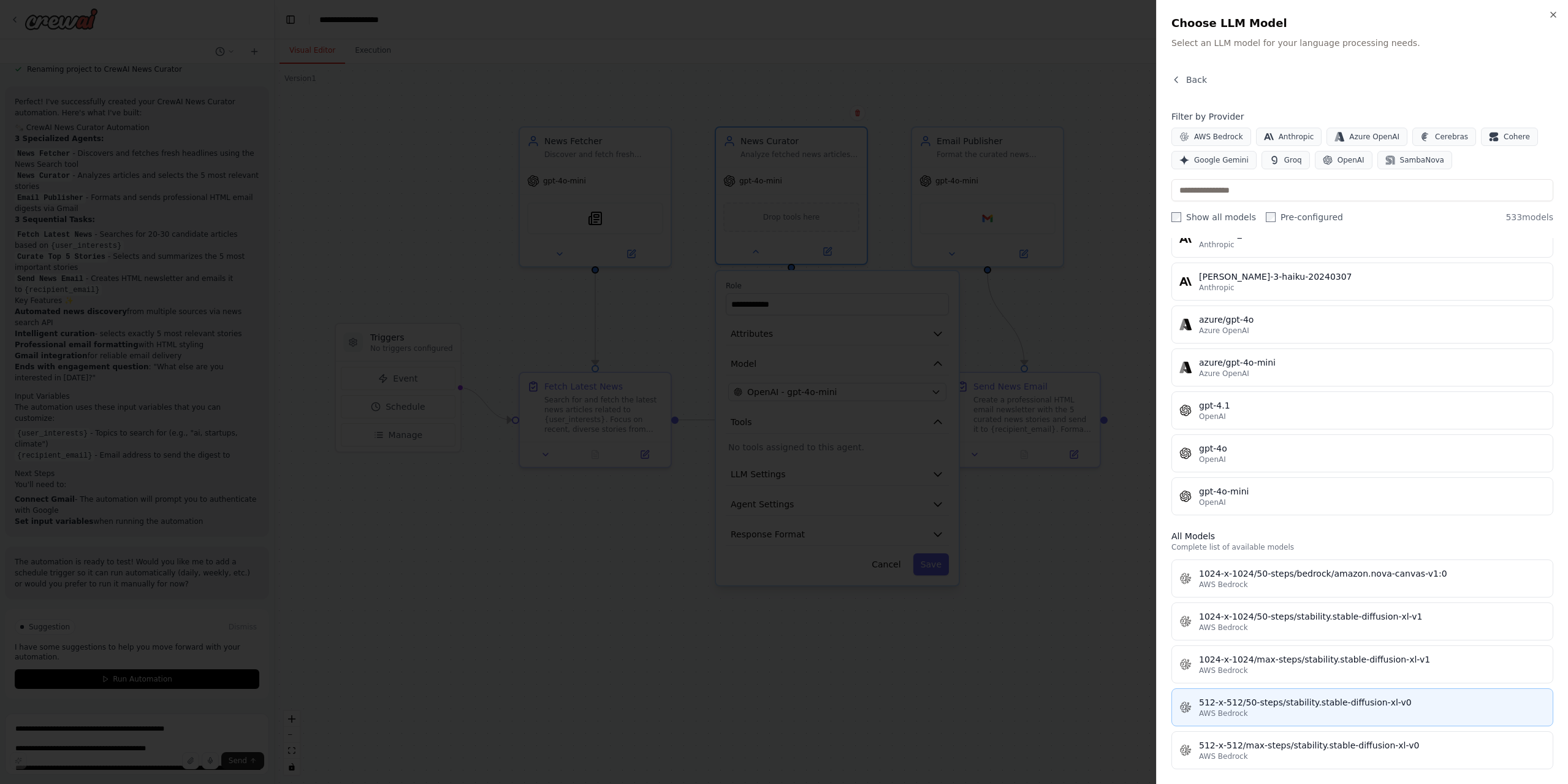
scroll to position [0, 0]
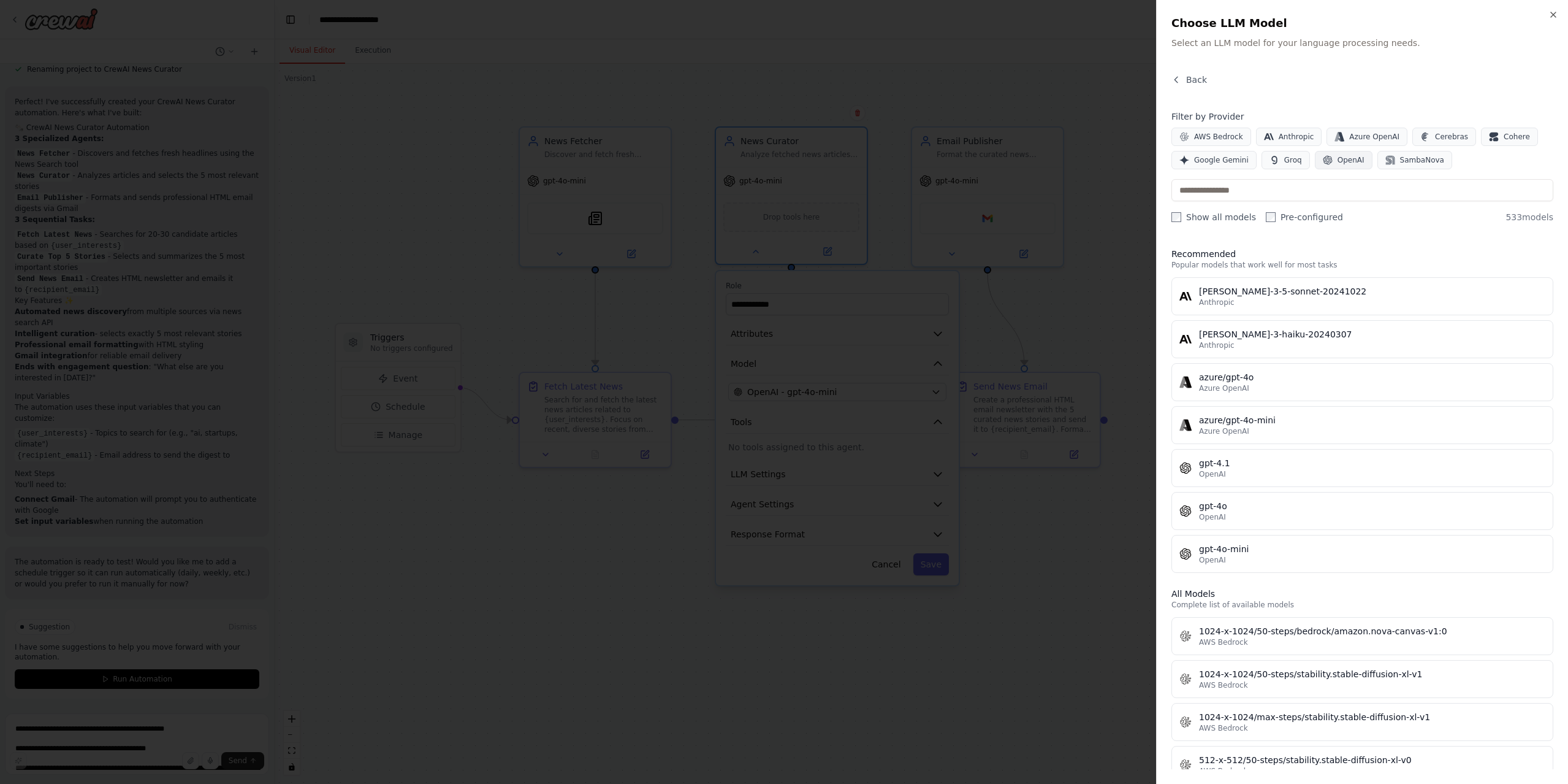
click at [1338, 163] on span "OpenAI" at bounding box center [1350, 160] width 27 height 9
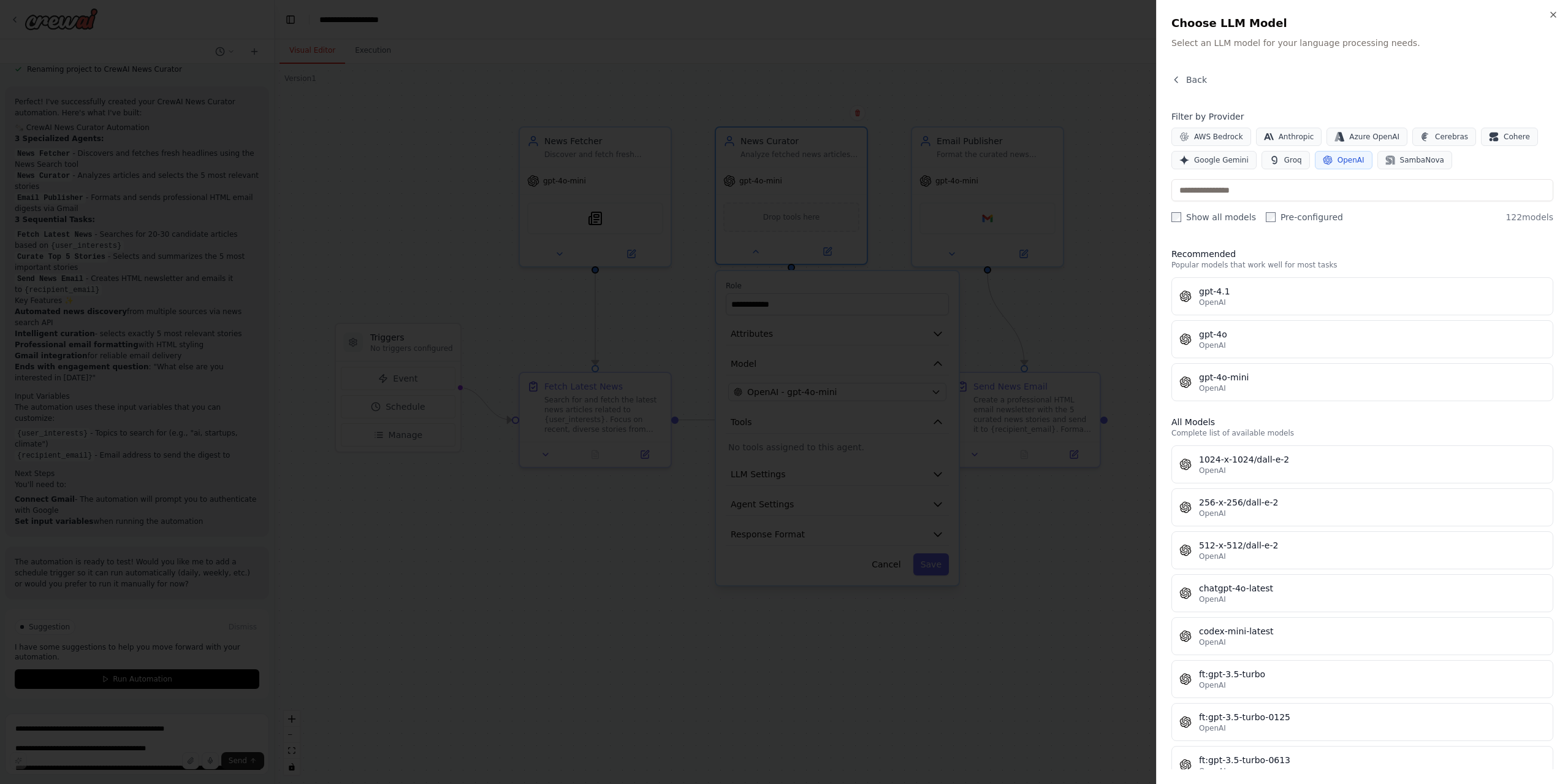
click at [1095, 662] on div at bounding box center [784, 392] width 1568 height 784
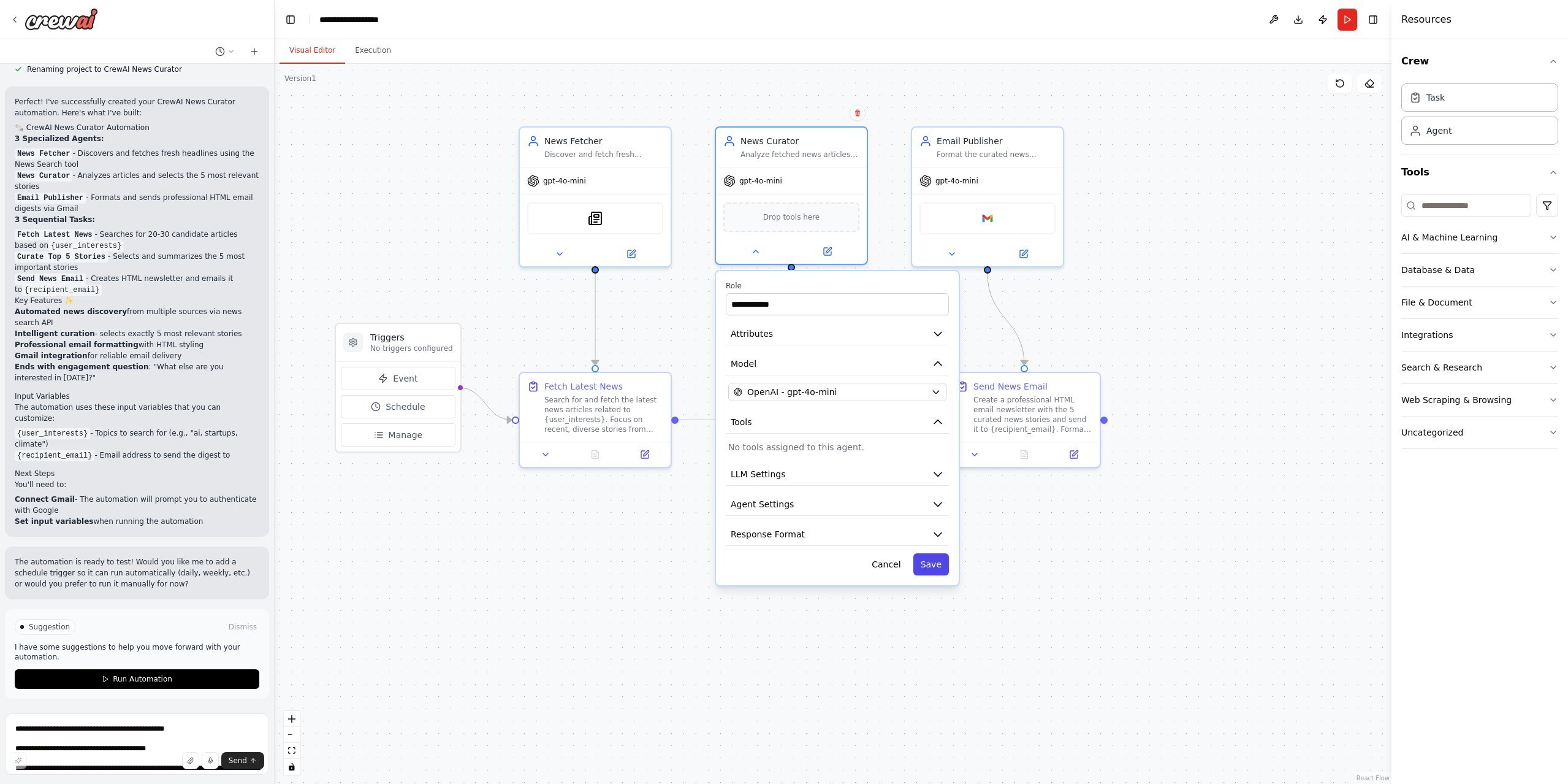
click at [942, 571] on button "Save" at bounding box center [930, 564] width 35 height 22
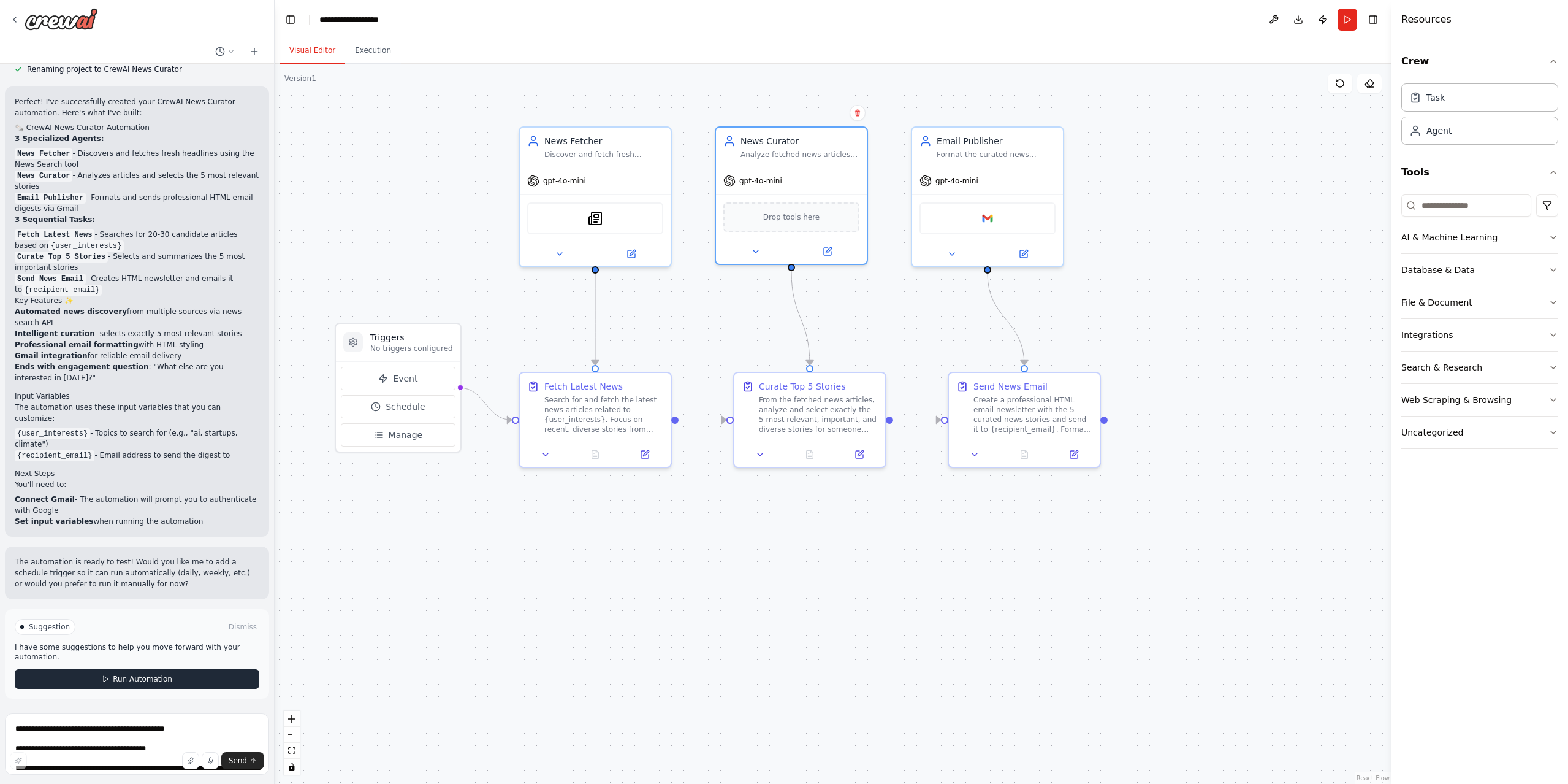
click at [191, 681] on button "Run Automation" at bounding box center [136, 678] width 244 height 20
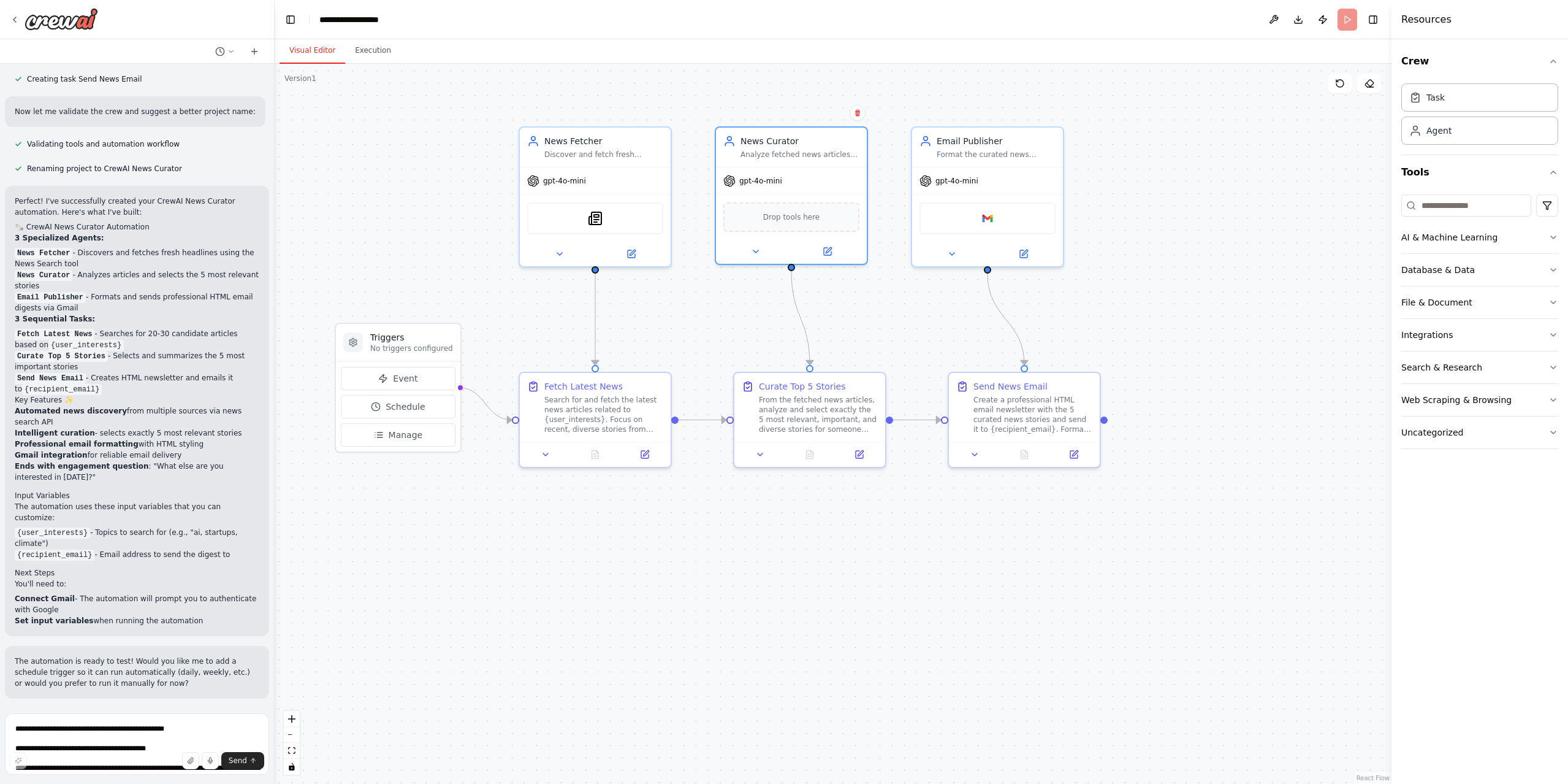
scroll to position [3749, 0]
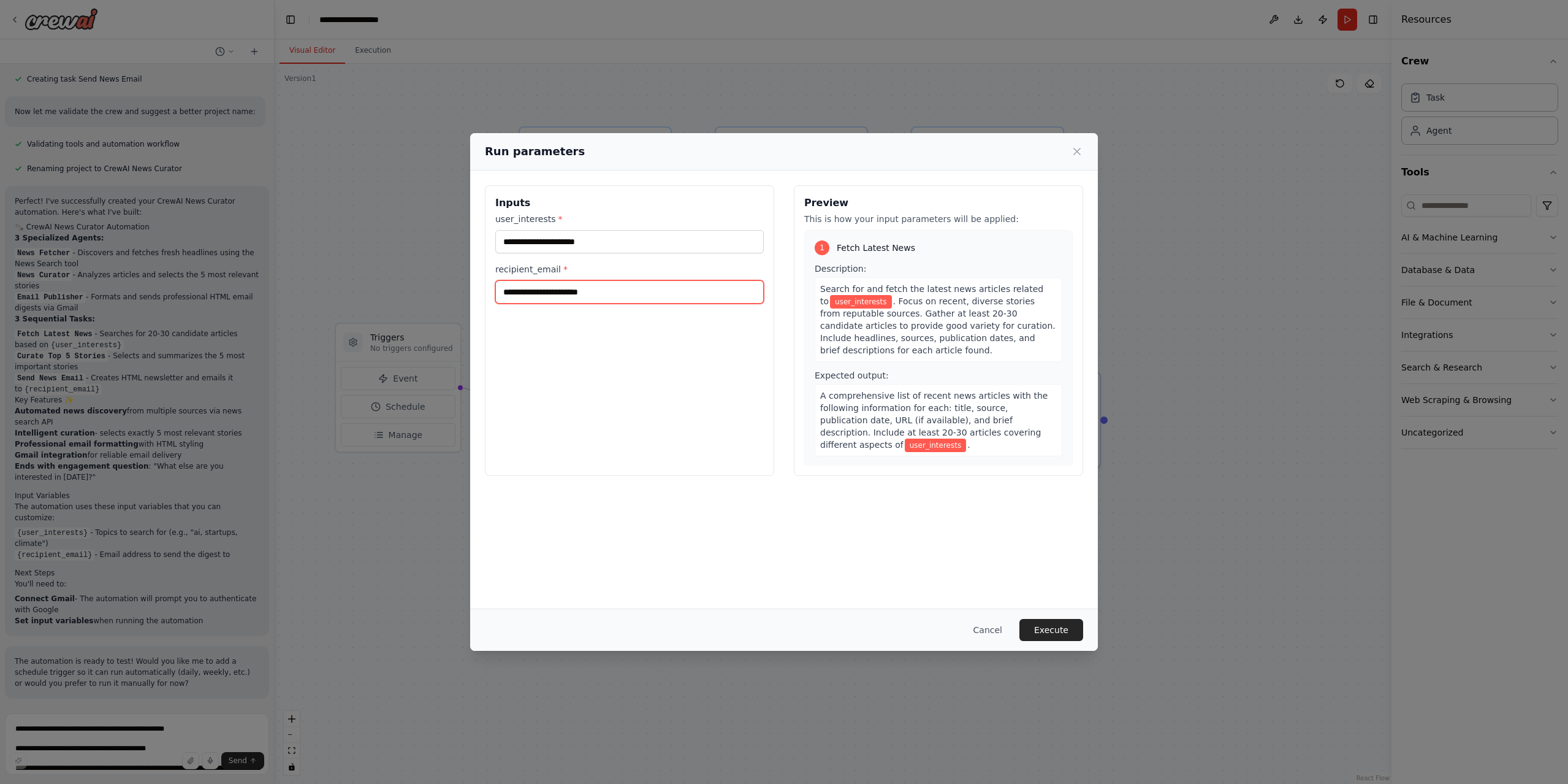
click at [565, 285] on input "recipient_email *" at bounding box center [629, 292] width 268 height 23
click at [612, 450] on div "**********" at bounding box center [629, 330] width 289 height 291
click at [561, 241] on input "user_interests *" at bounding box center [629, 241] width 268 height 23
drag, startPoint x: 597, startPoint y: 289, endPoint x: 479, endPoint y: 292, distance: 118.0
click at [479, 292] on div "**********" at bounding box center [784, 330] width 628 height 320
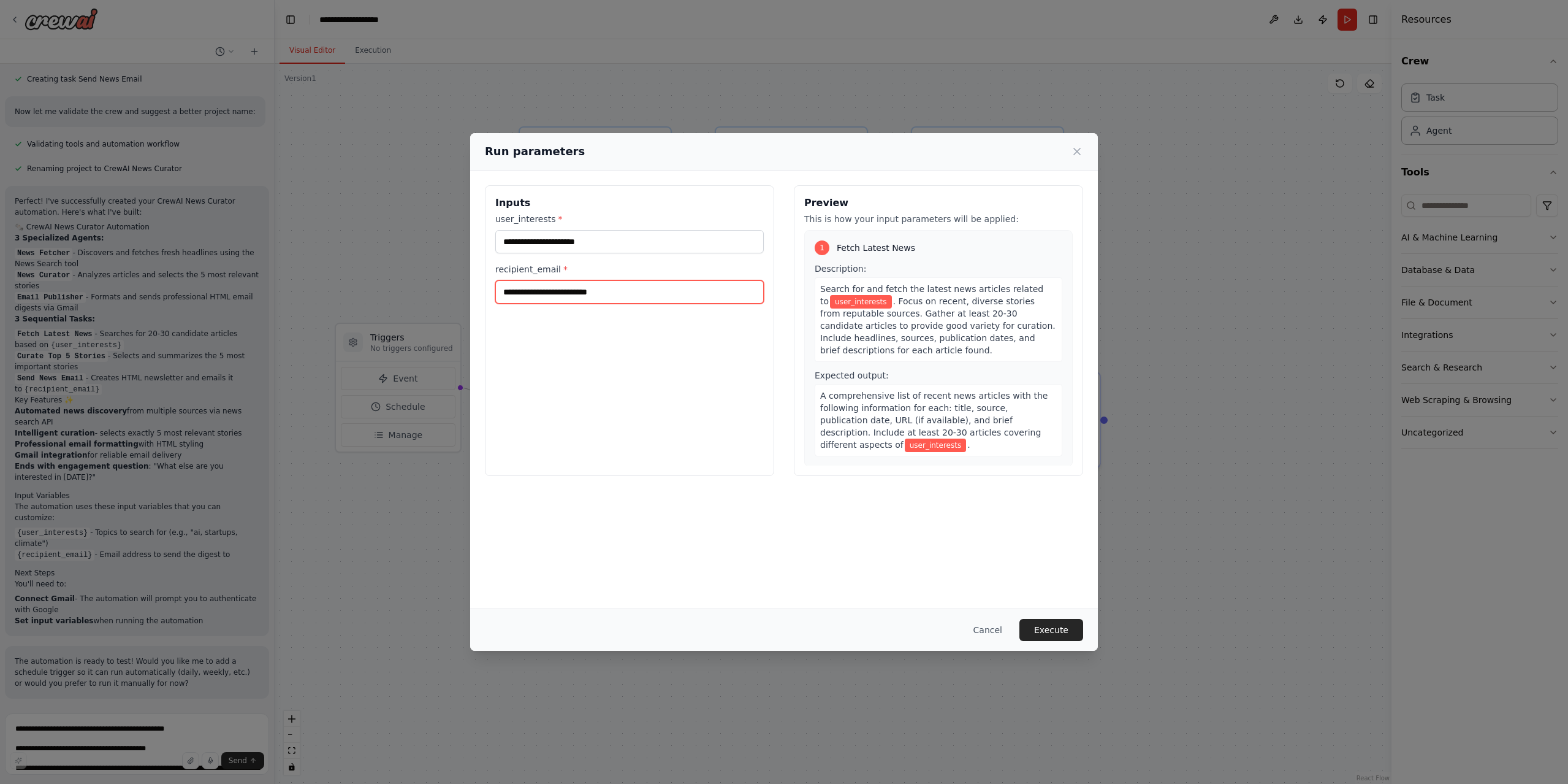
type input "**********"
click at [577, 250] on input "user_interests *" at bounding box center [629, 241] width 268 height 23
type input "**********"
click at [571, 446] on div "**********" at bounding box center [629, 330] width 289 height 291
click at [1069, 634] on button "Execute" at bounding box center [1051, 630] width 63 height 22
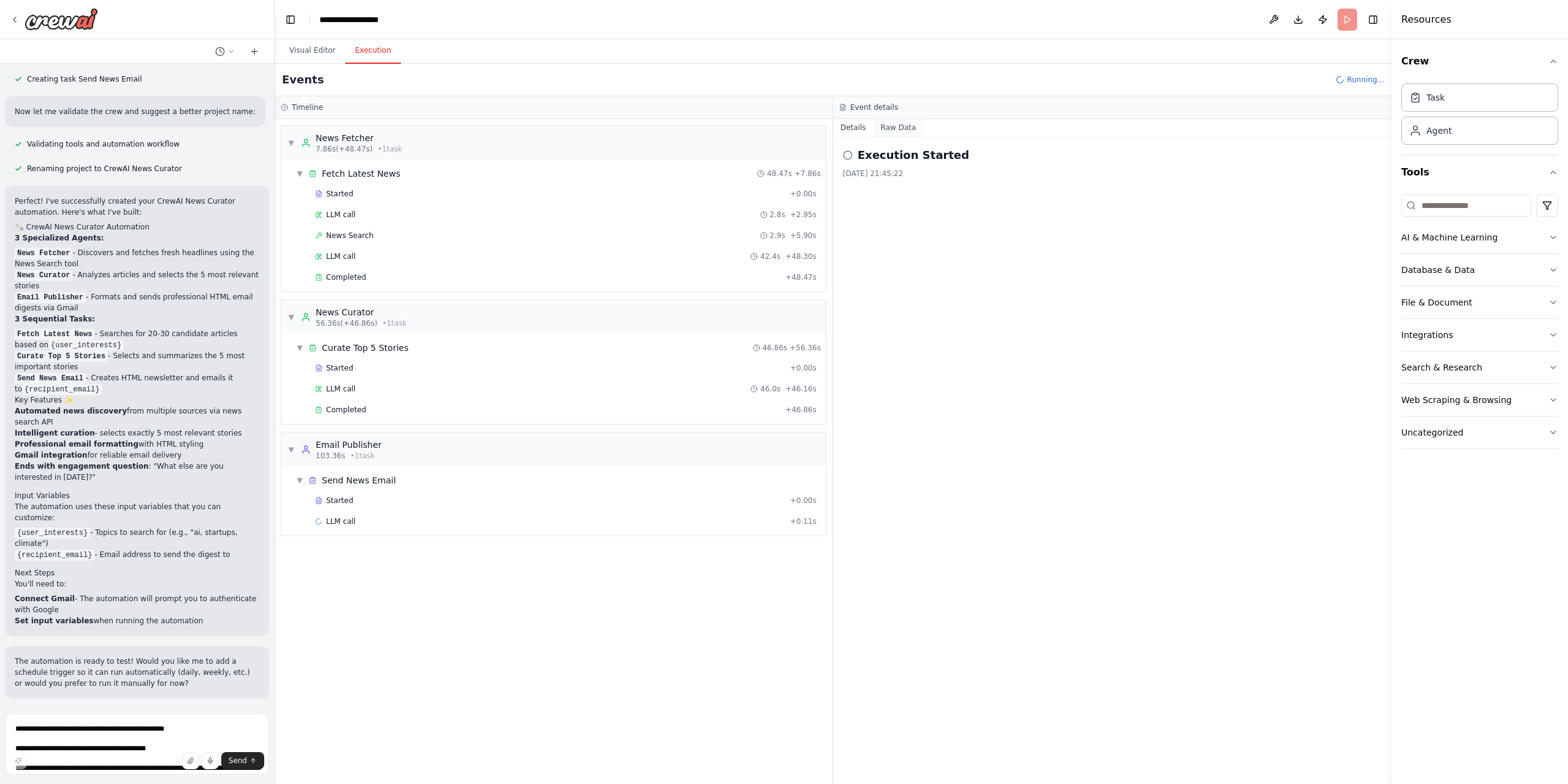
click at [908, 128] on button "Raw Data" at bounding box center [898, 128] width 51 height 17
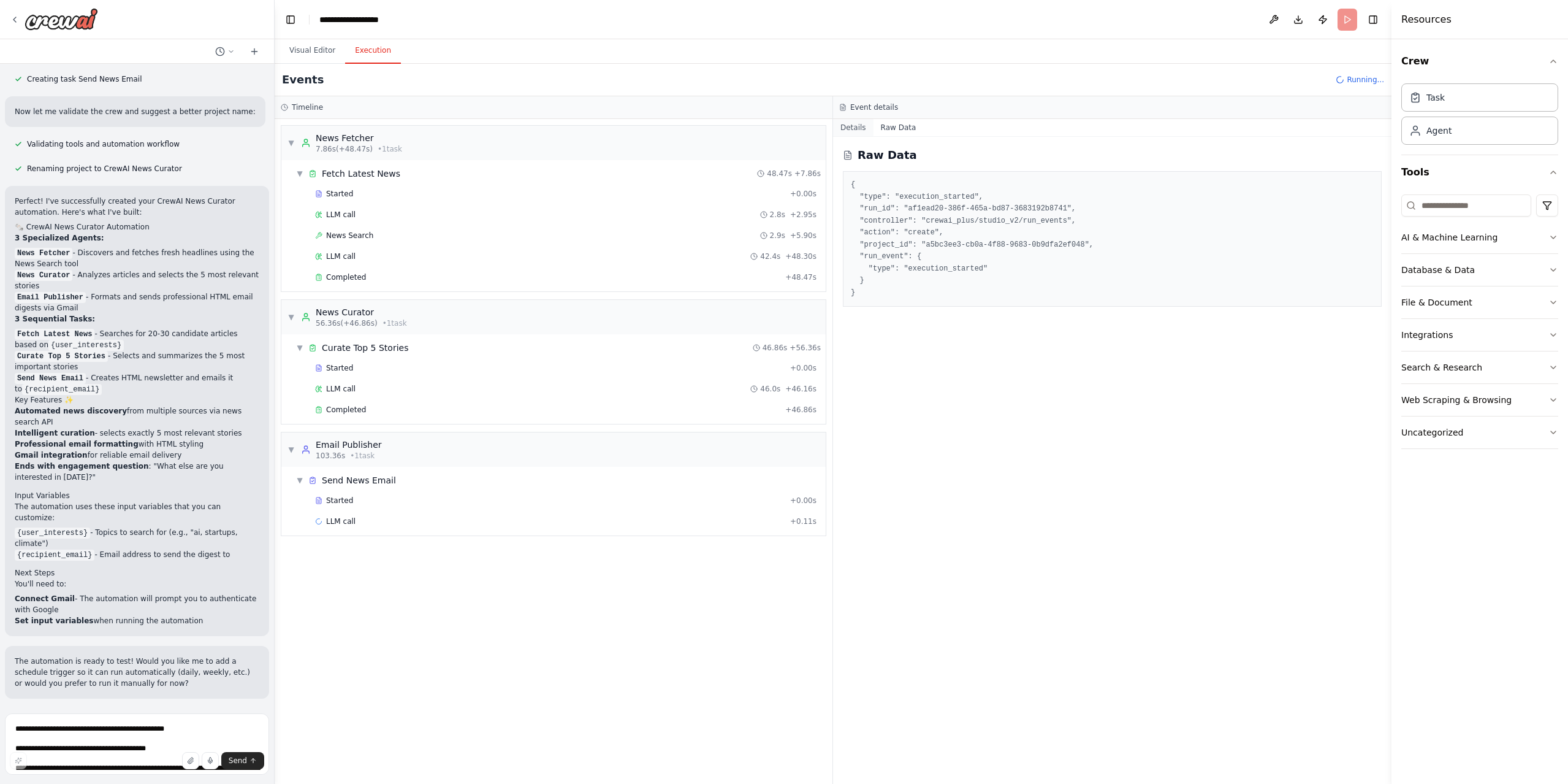
click at [860, 130] on button "Details" at bounding box center [853, 128] width 40 height 17
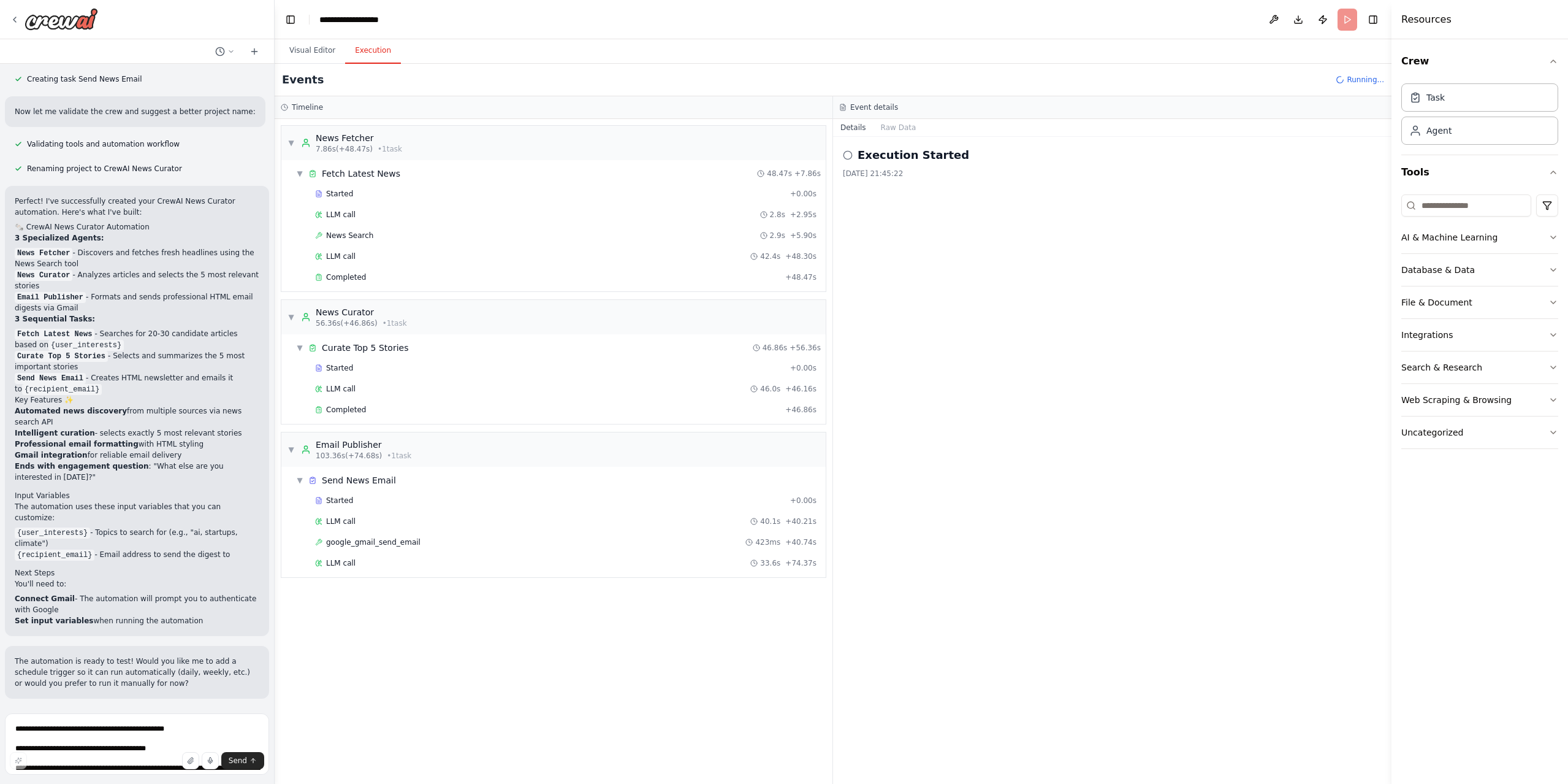
scroll to position [3849, 0]
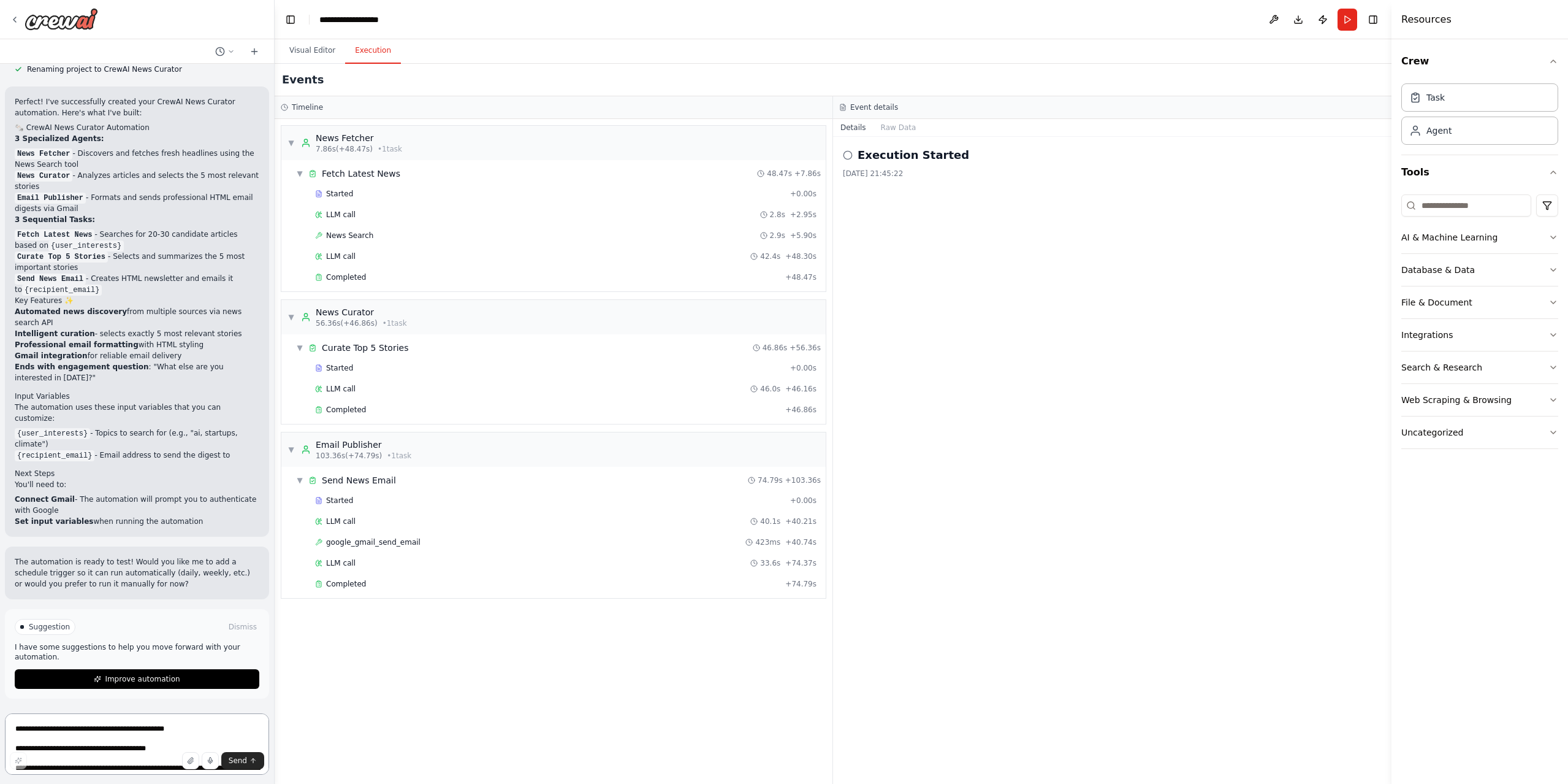
click at [118, 745] on textarea at bounding box center [137, 743] width 264 height 61
click at [173, 717] on textarea at bounding box center [137, 743] width 264 height 61
click at [151, 685] on button "Improve automation" at bounding box center [136, 678] width 244 height 20
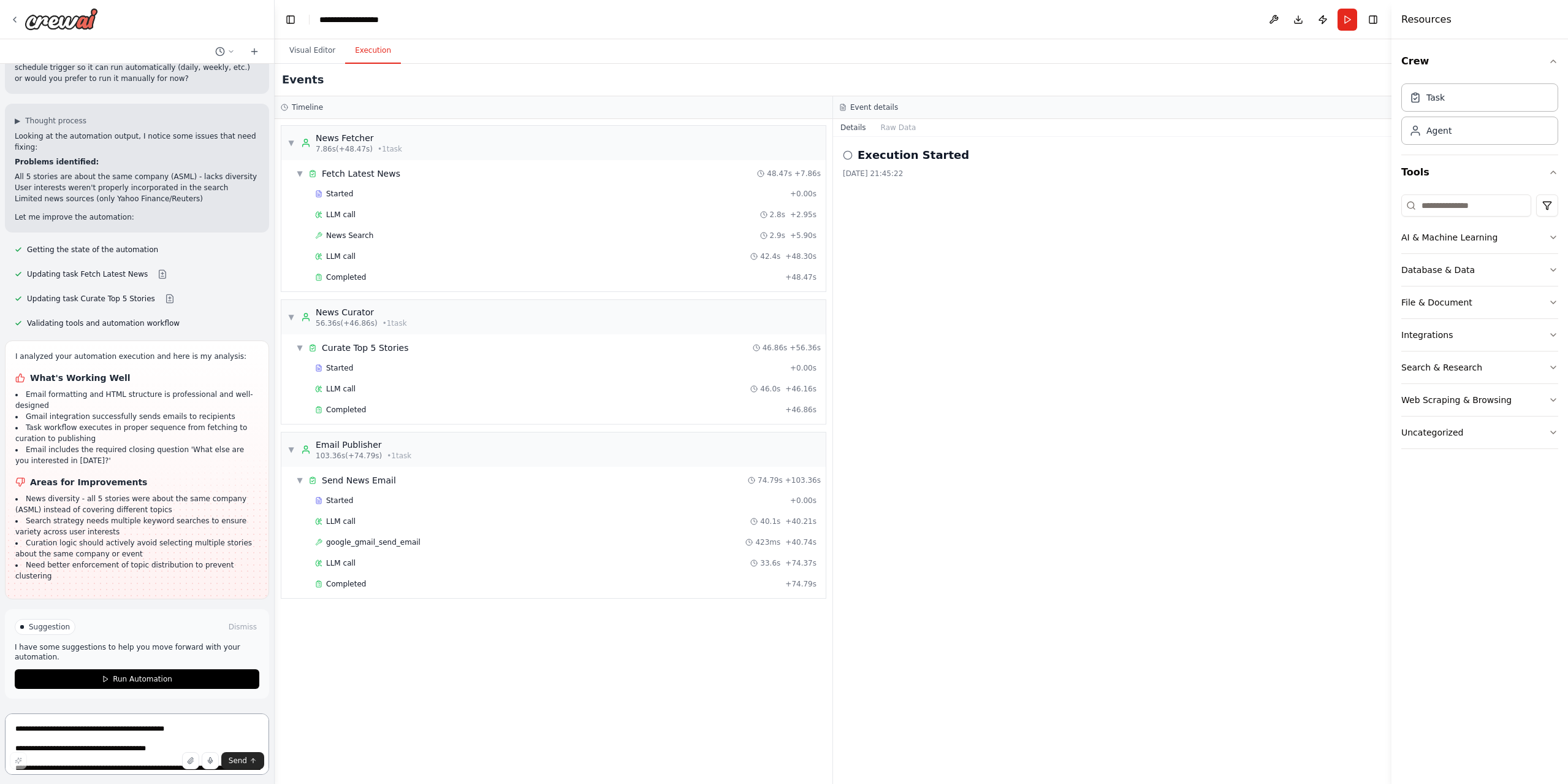
scroll to position [4343, 0]
click at [203, 535] on li "Search strategy needs multiple keyword searches to ensure variety across user i…" at bounding box center [137, 527] width 243 height 22
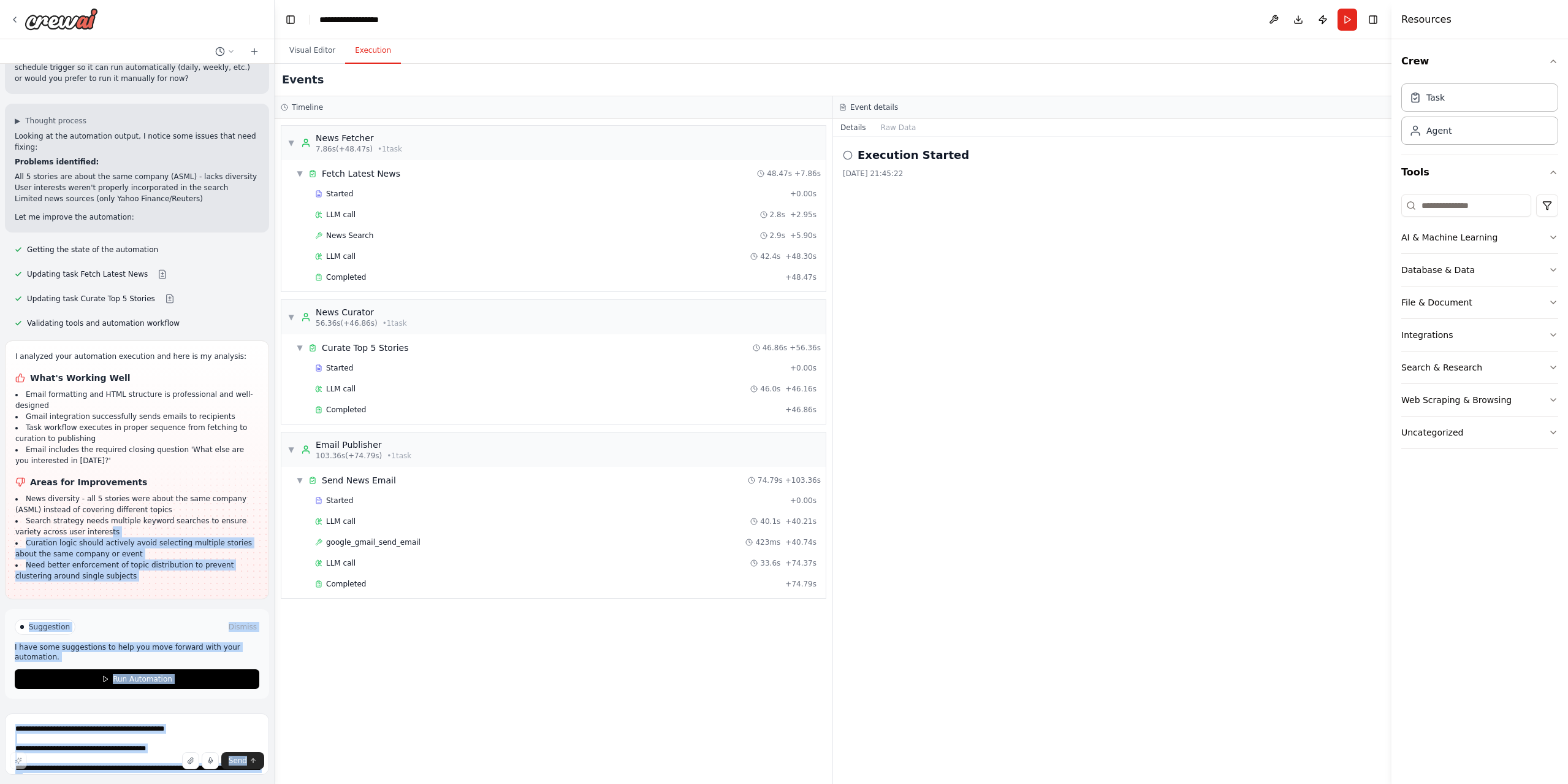
drag, startPoint x: 54, startPoint y: 523, endPoint x: 3, endPoint y: 510, distance: 52.6
click at [3, 510] on div "Hello! I'm the CrewAI assistant. What kind of automation do you want to build? …" at bounding box center [137, 392] width 274 height 784
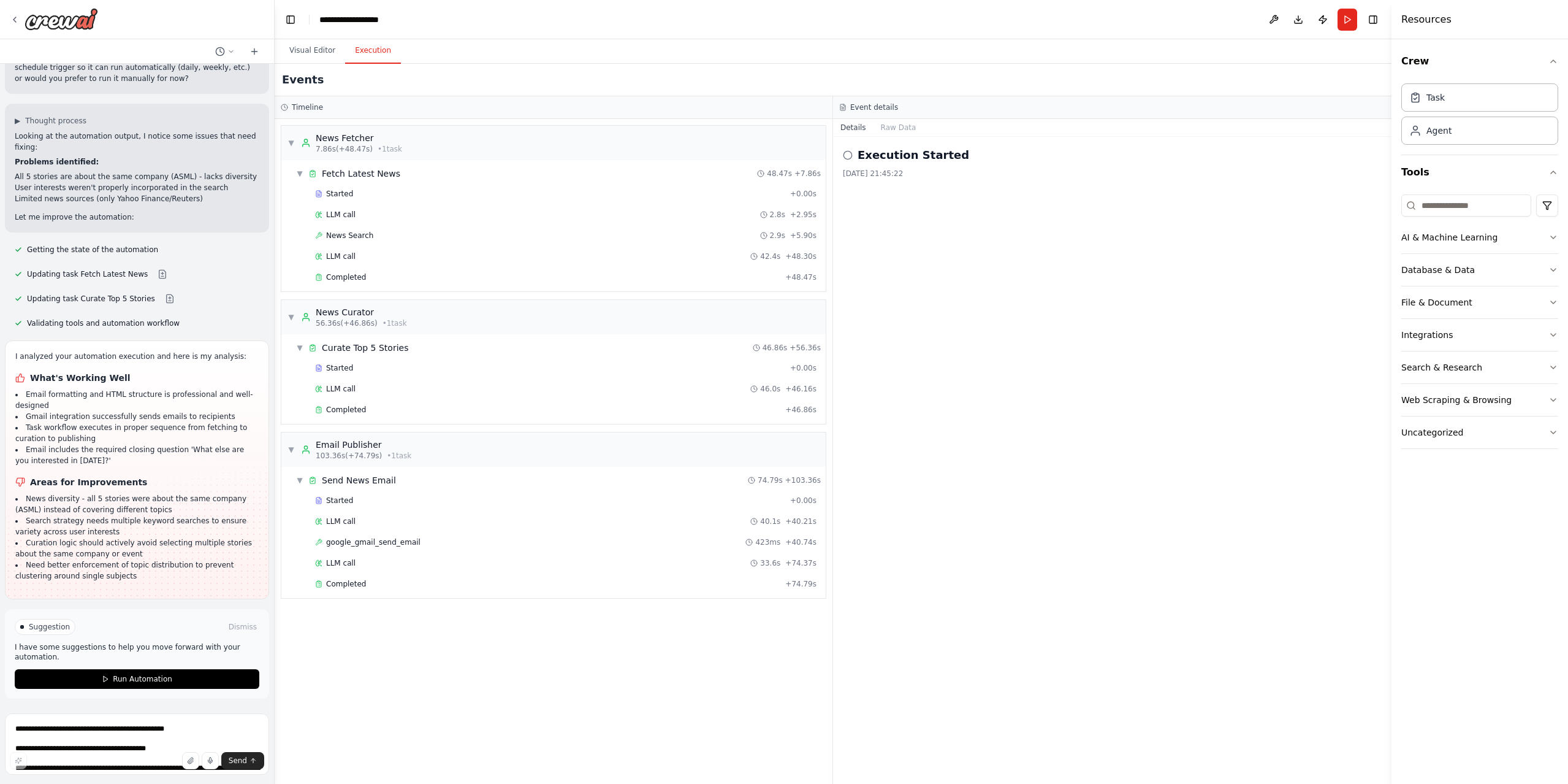
click at [57, 534] on li "Search strategy needs multiple keyword searches to ensure variety across user i…" at bounding box center [137, 527] width 243 height 22
click at [92, 741] on textarea at bounding box center [137, 743] width 264 height 61
click at [98, 725] on textarea at bounding box center [137, 743] width 264 height 61
type textarea "*"
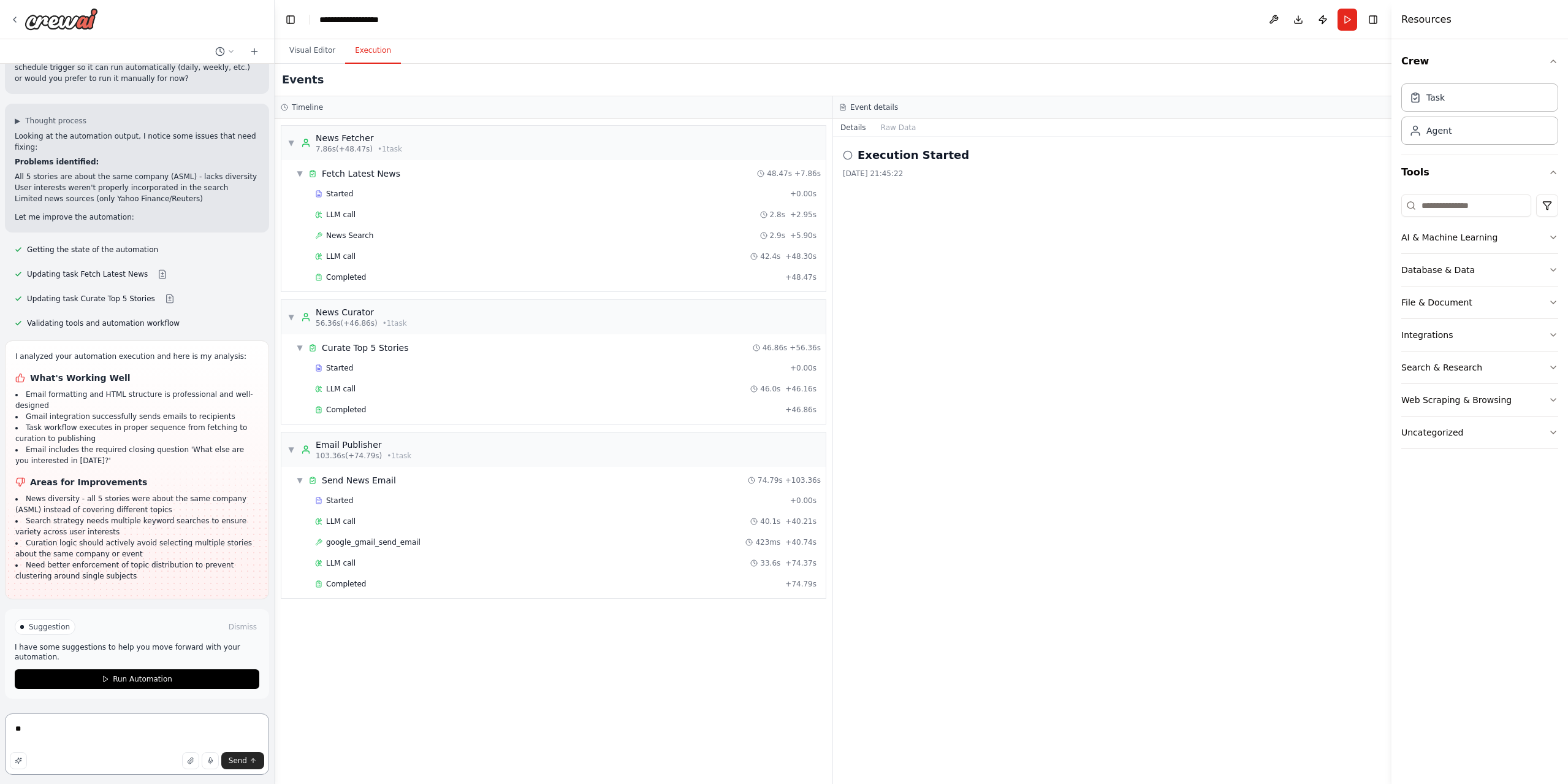
type textarea "*"
type textarea "***"
